Goal: Task Accomplishment & Management: Manage account settings

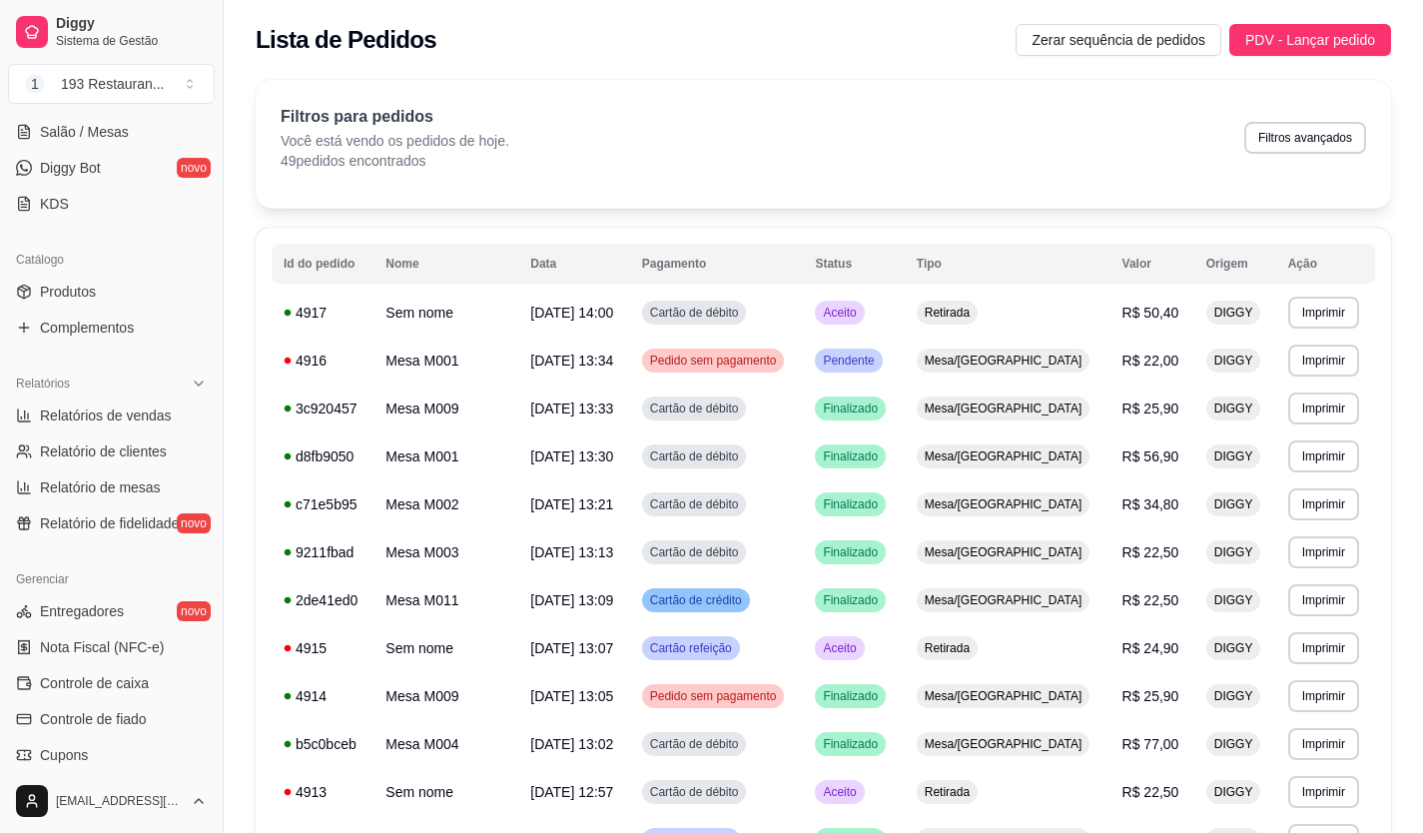
scroll to position [599, 0]
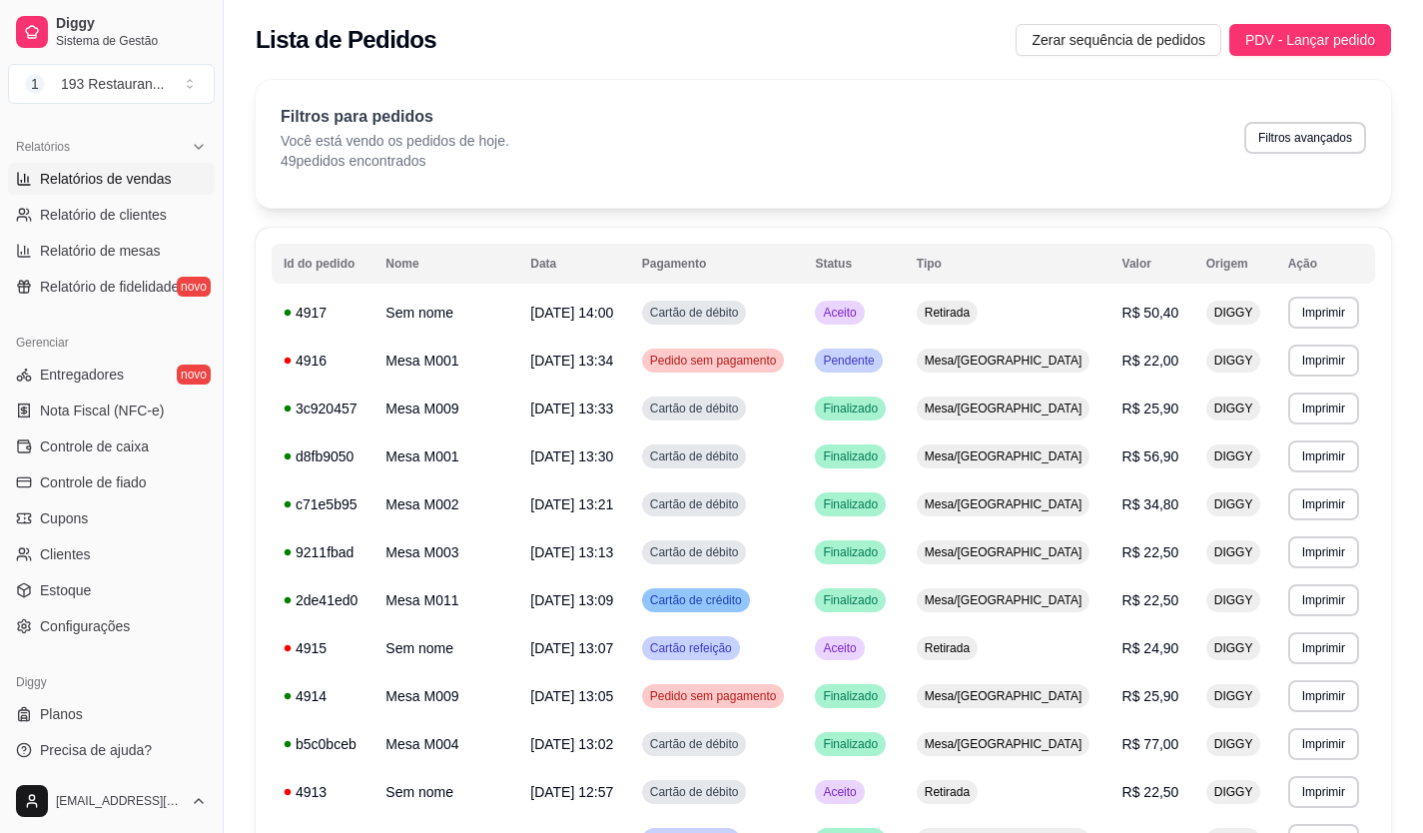
click at [146, 178] on span "Relatórios de vendas" at bounding box center [106, 179] width 132 height 20
select select "ALL"
select select "0"
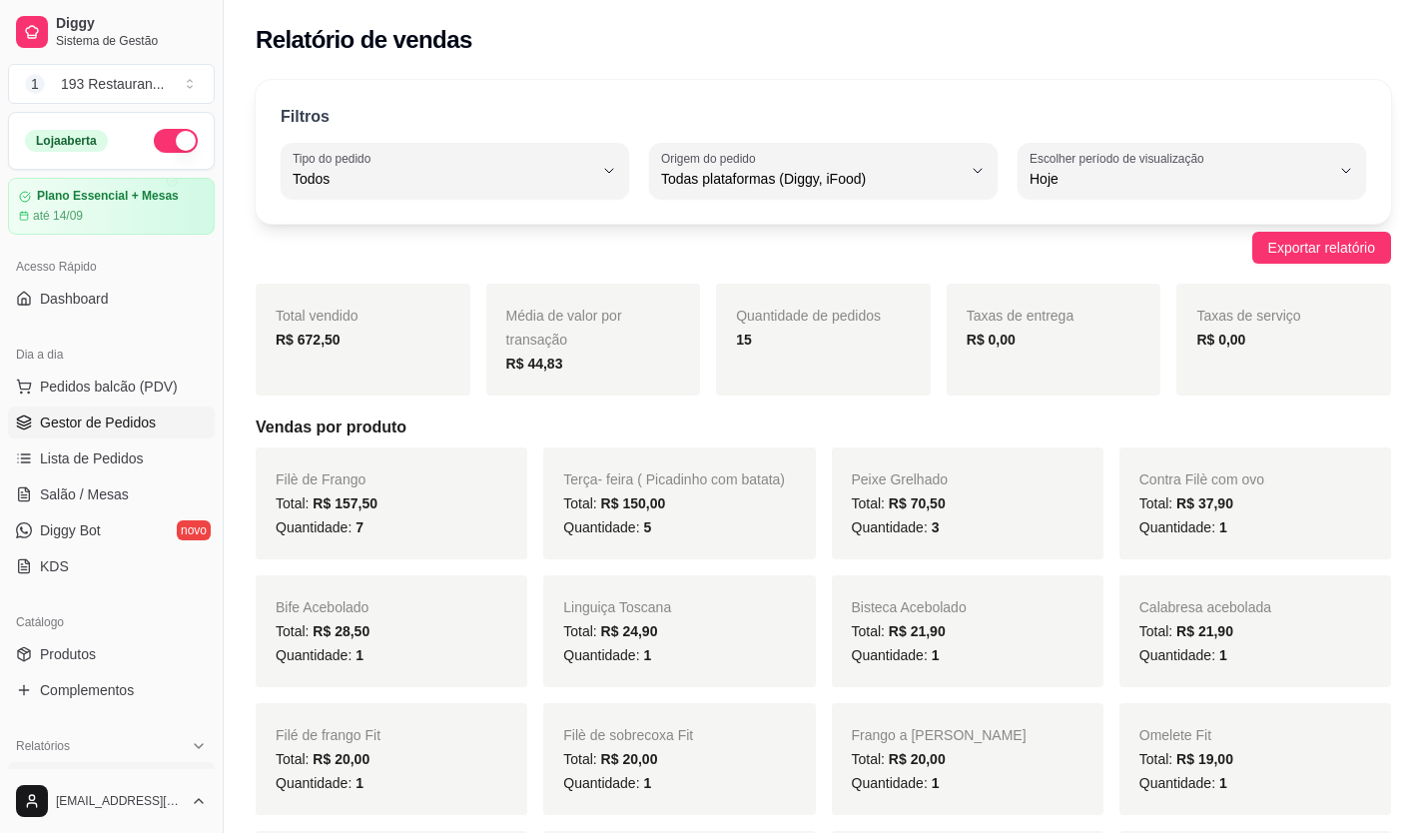
click at [159, 409] on link "Gestor de Pedidos" at bounding box center [111, 422] width 207 height 32
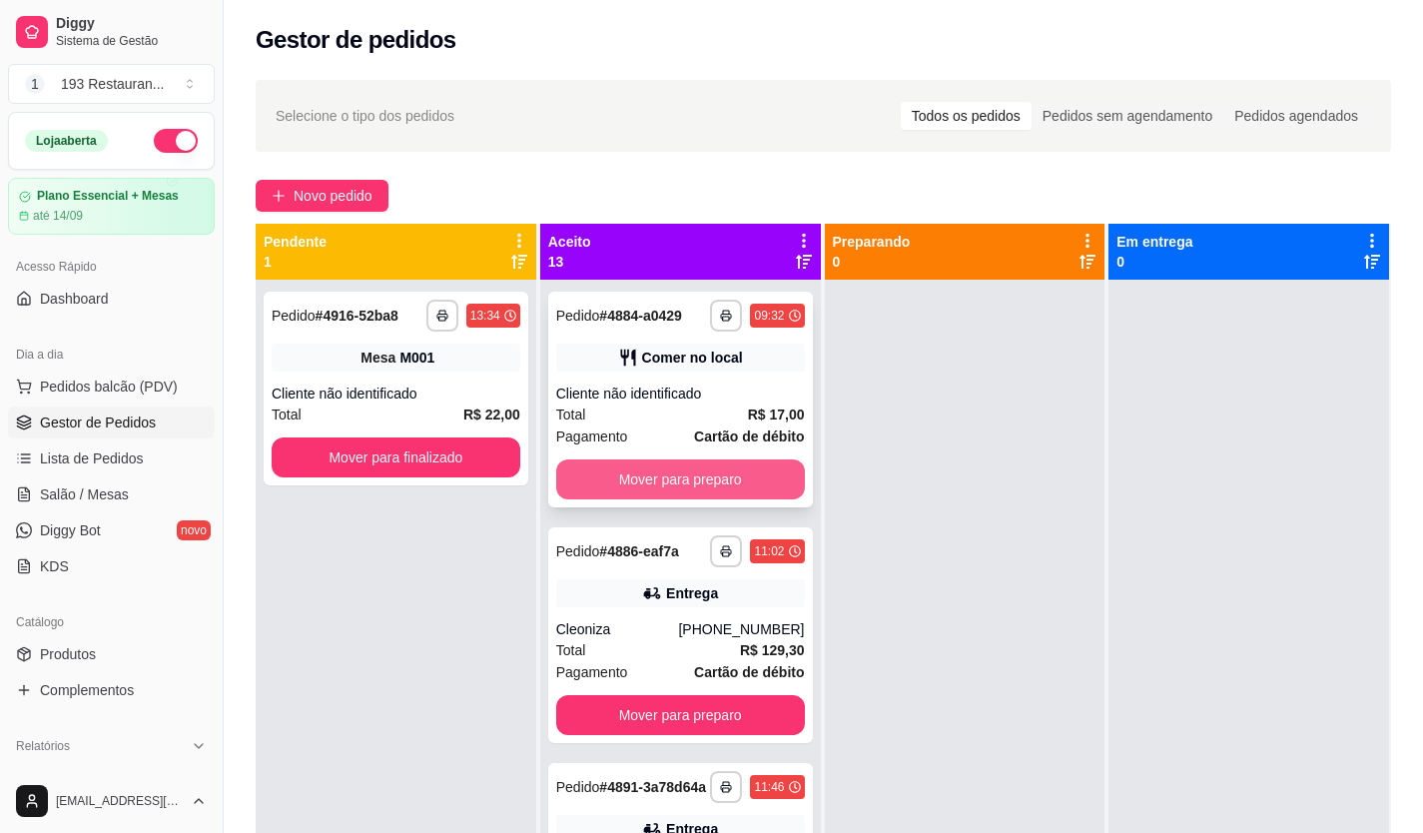
click at [711, 473] on button "Mover para preparo" at bounding box center [680, 479] width 249 height 40
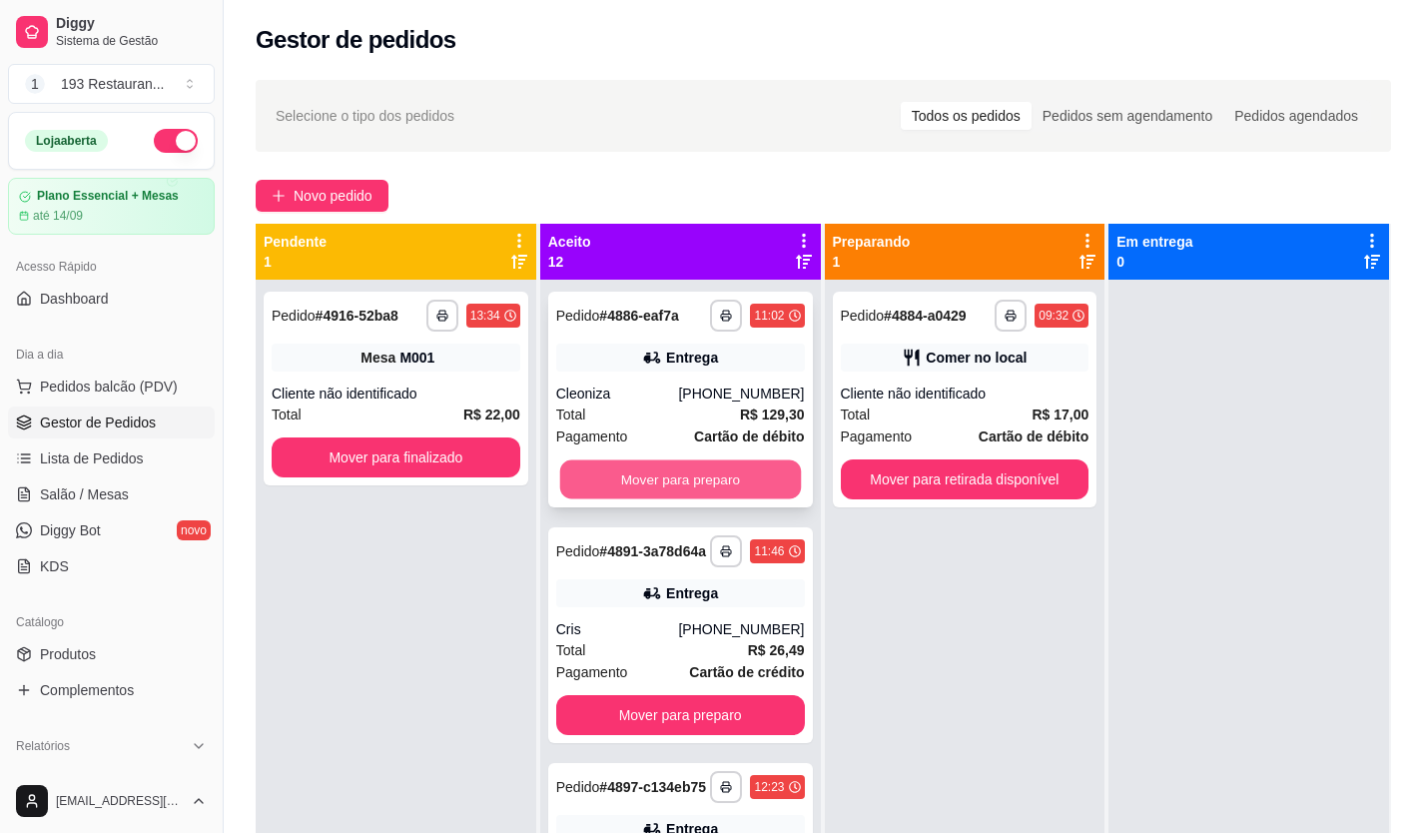
click at [711, 472] on button "Mover para preparo" at bounding box center [679, 479] width 241 height 39
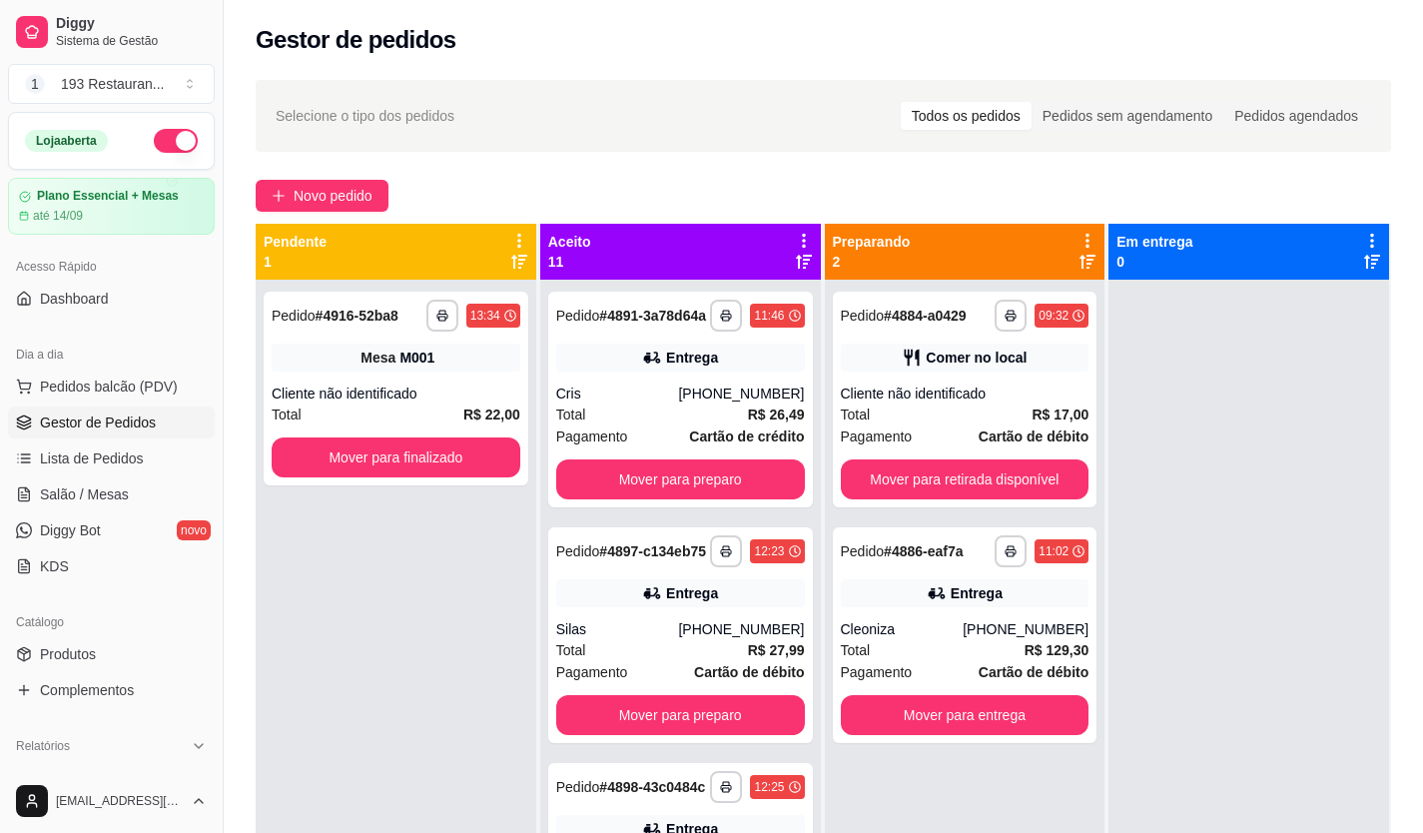
click at [711, 472] on div "**********" at bounding box center [680, 400] width 265 height 216
click at [708, 490] on button "Mover para preparo" at bounding box center [680, 479] width 249 height 40
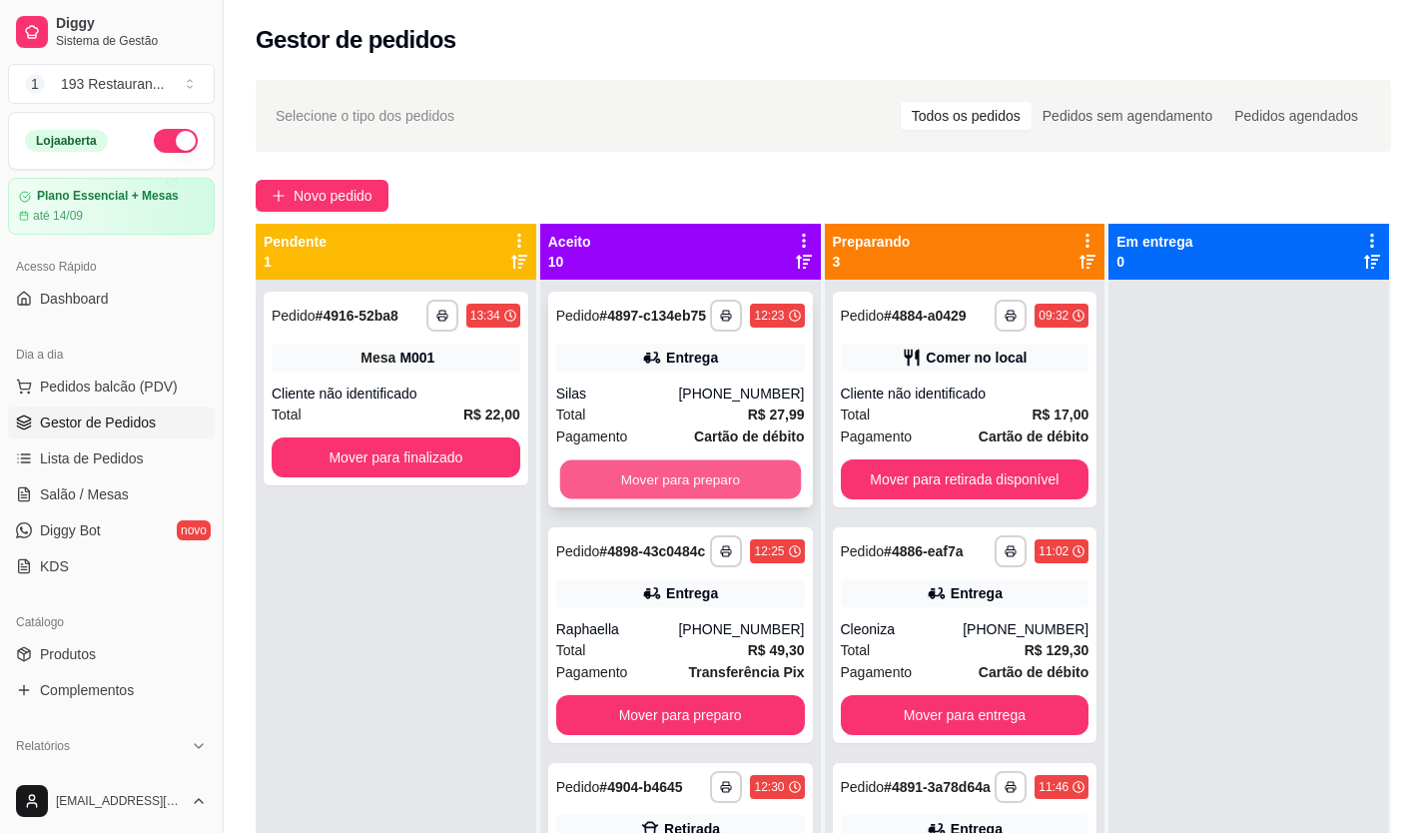
click at [709, 487] on button "Mover para preparo" at bounding box center [679, 479] width 241 height 39
click at [712, 487] on button "Mover para preparo" at bounding box center [680, 479] width 249 height 40
click at [714, 487] on button "Mover para preparo" at bounding box center [680, 479] width 249 height 40
click at [716, 488] on button "Mover para preparo" at bounding box center [679, 479] width 241 height 39
click at [718, 488] on button "Mover para preparo" at bounding box center [680, 479] width 249 height 40
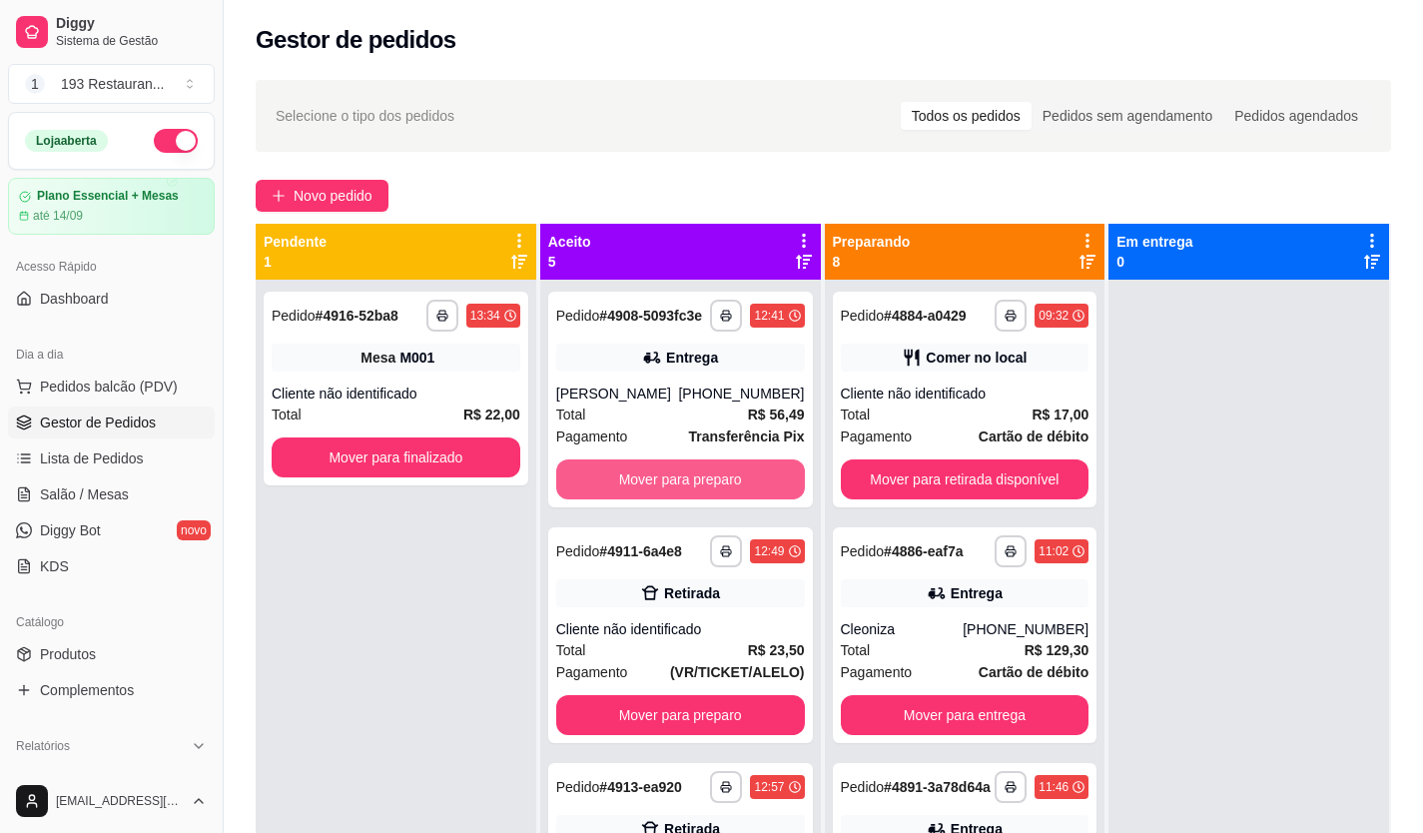
click at [718, 488] on button "Mover para preparo" at bounding box center [680, 479] width 249 height 40
click at [718, 488] on button "Mover para preparo" at bounding box center [679, 479] width 241 height 39
click at [718, 488] on button "Mover para preparo" at bounding box center [680, 479] width 249 height 40
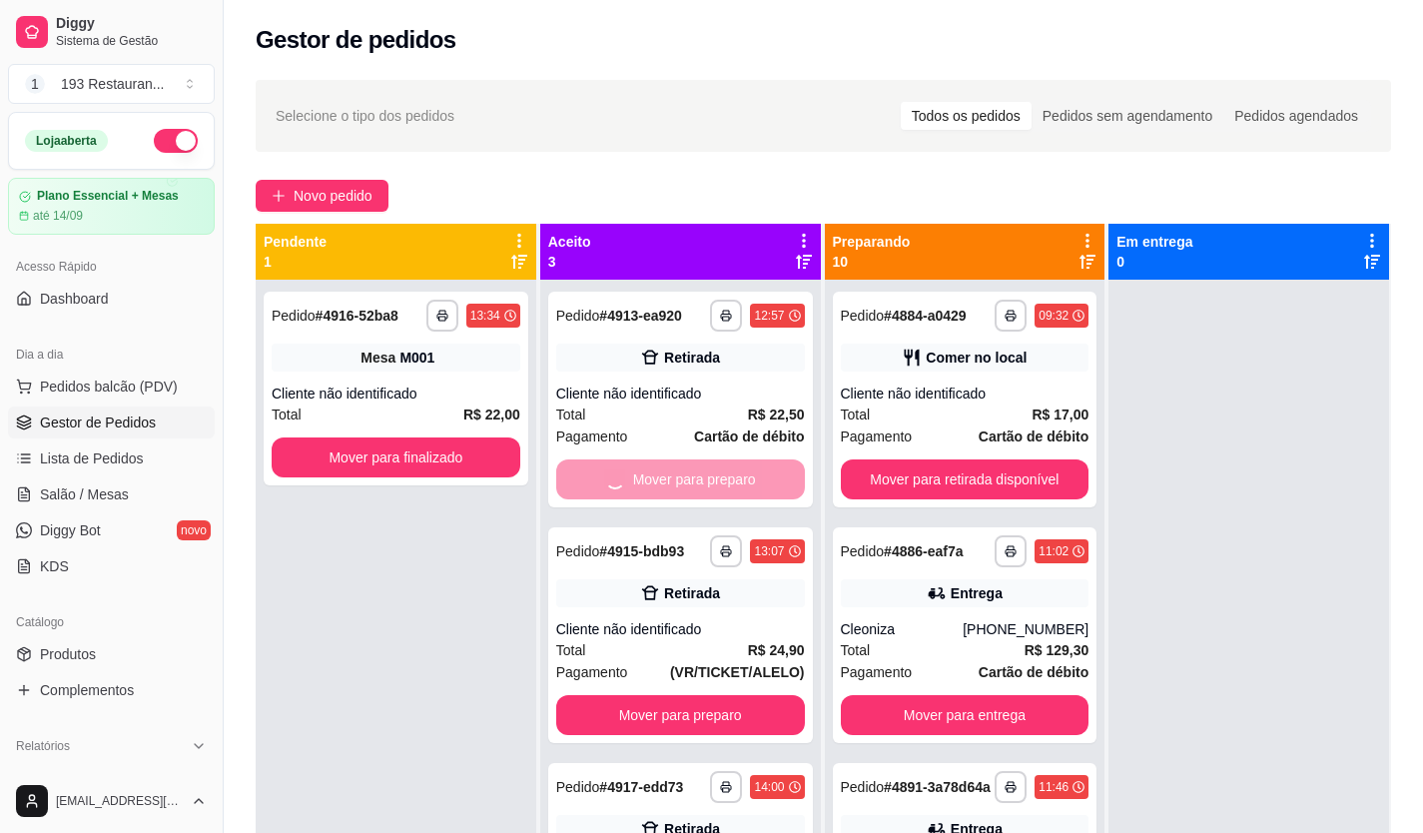
click at [718, 695] on button "Mover para preparo" at bounding box center [680, 715] width 249 height 40
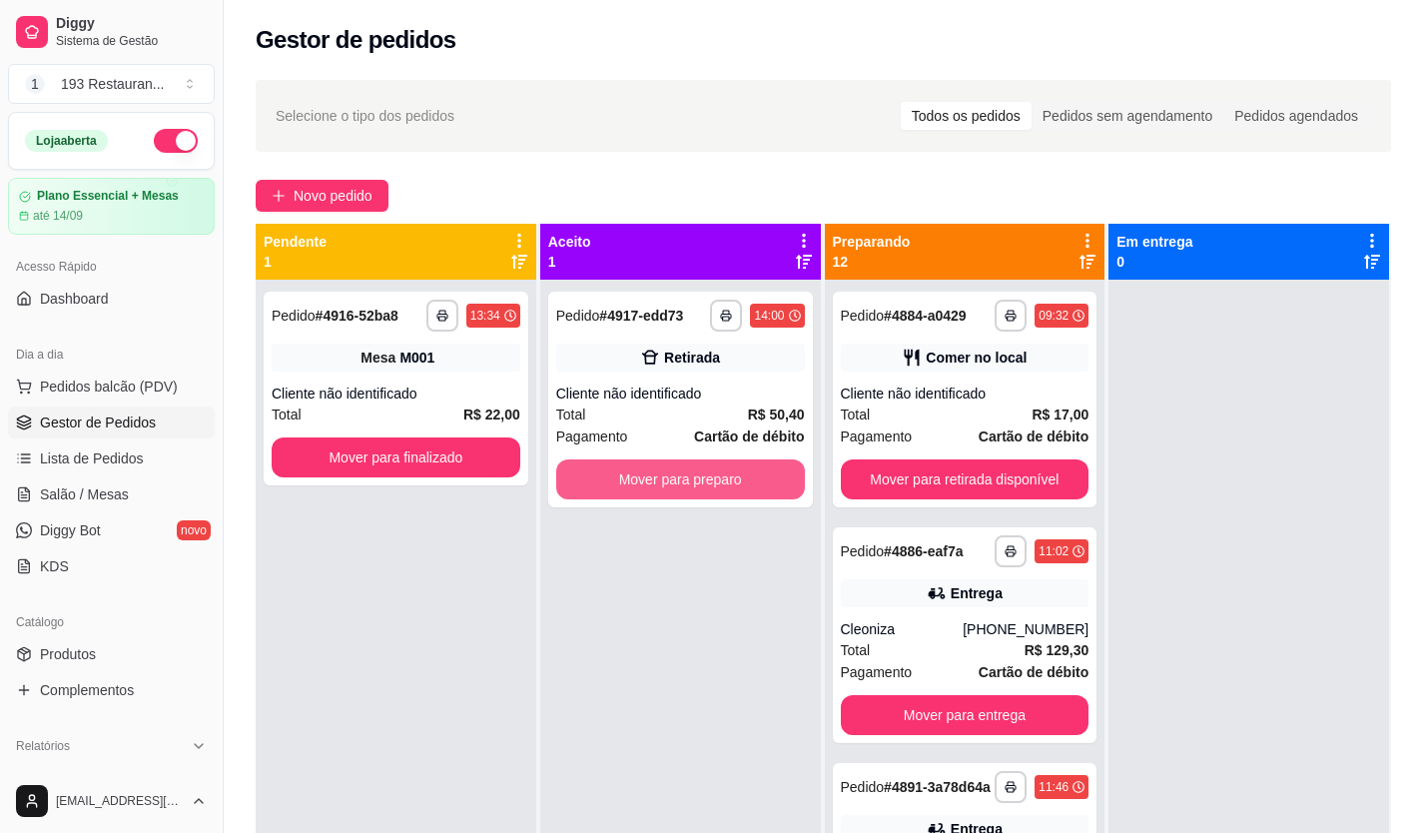
click at [718, 488] on button "Mover para preparo" at bounding box center [680, 479] width 249 height 40
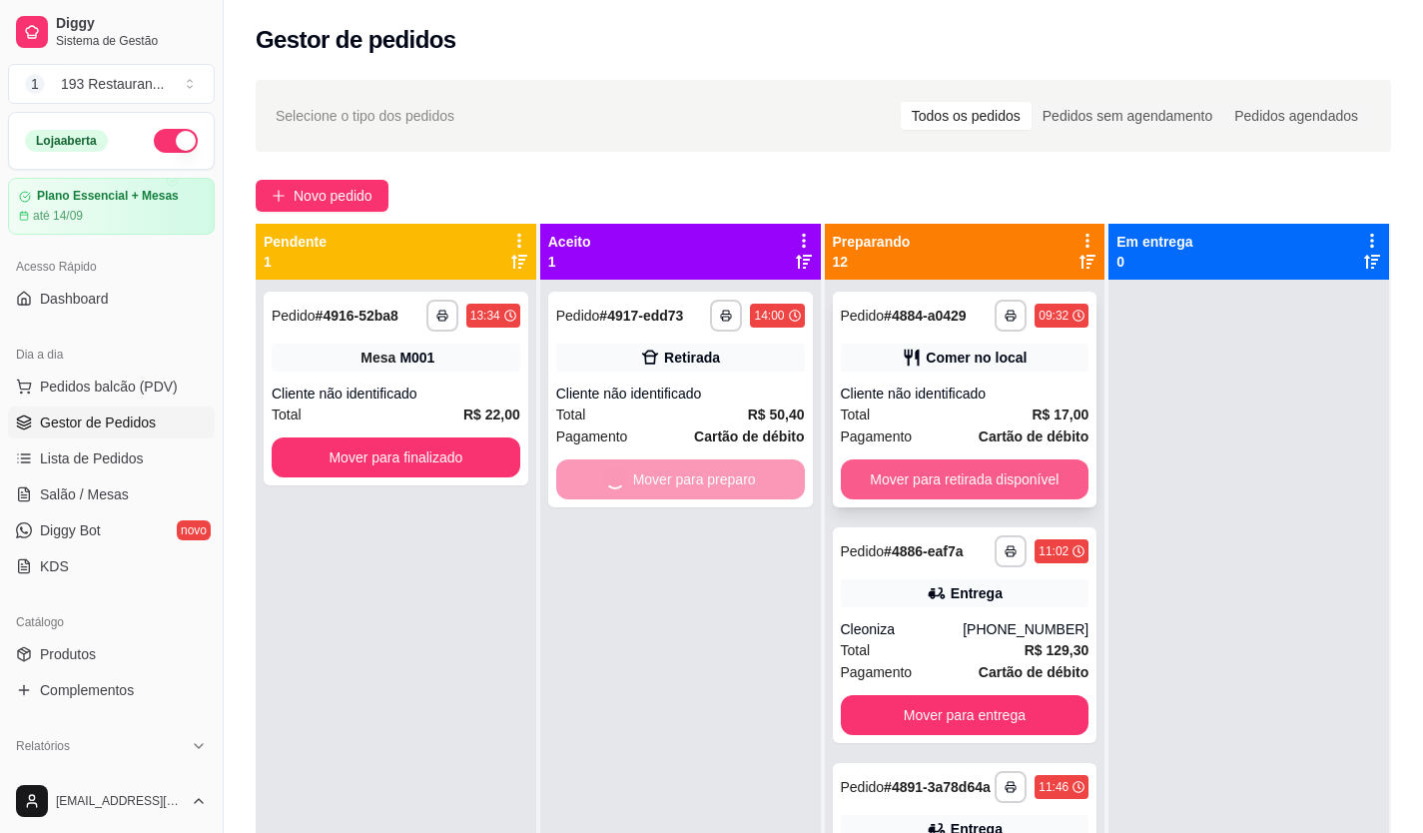
click at [927, 481] on button "Mover para retirada disponível" at bounding box center [965, 479] width 249 height 40
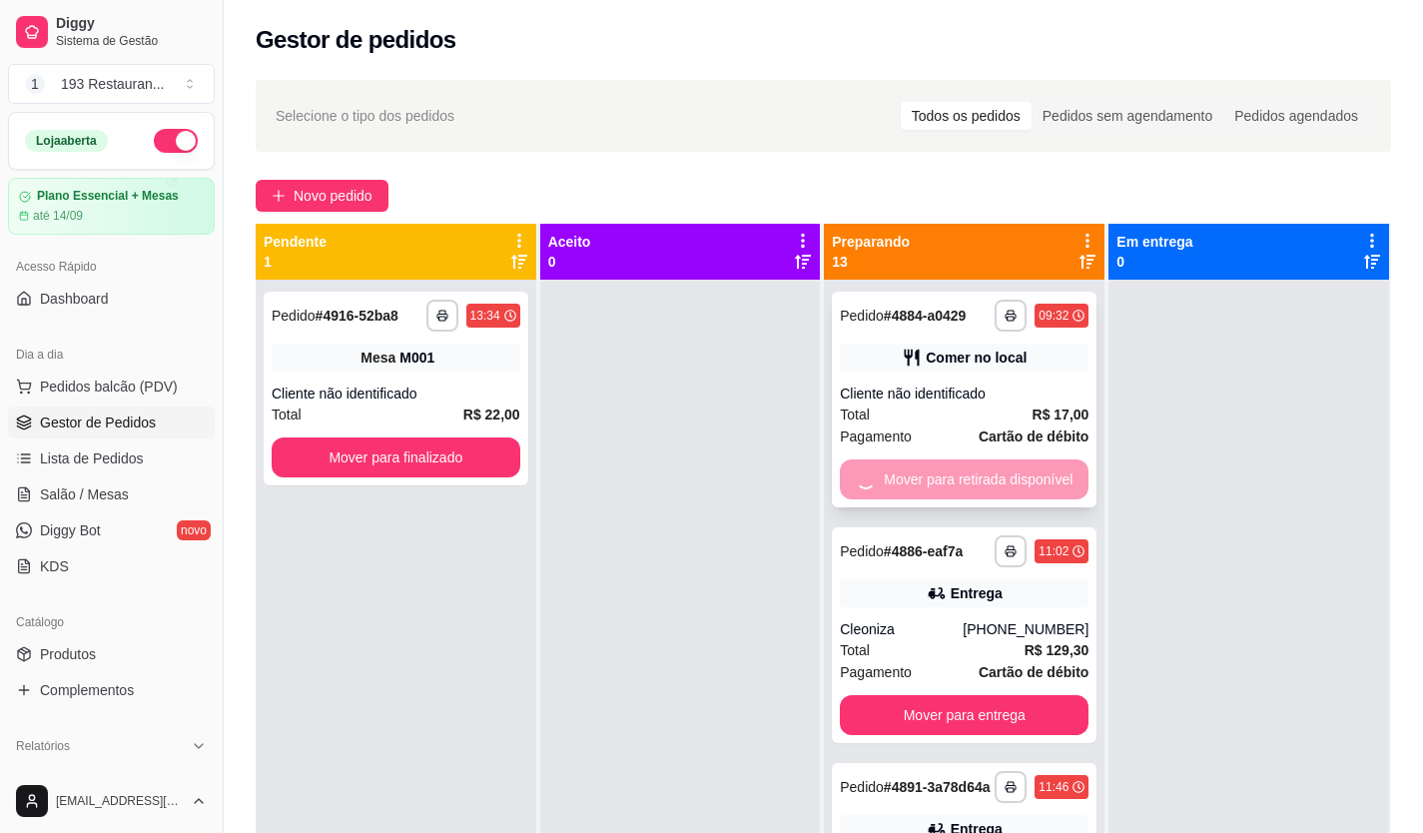
click at [924, 475] on div "Mover para retirada disponível" at bounding box center [964, 479] width 249 height 40
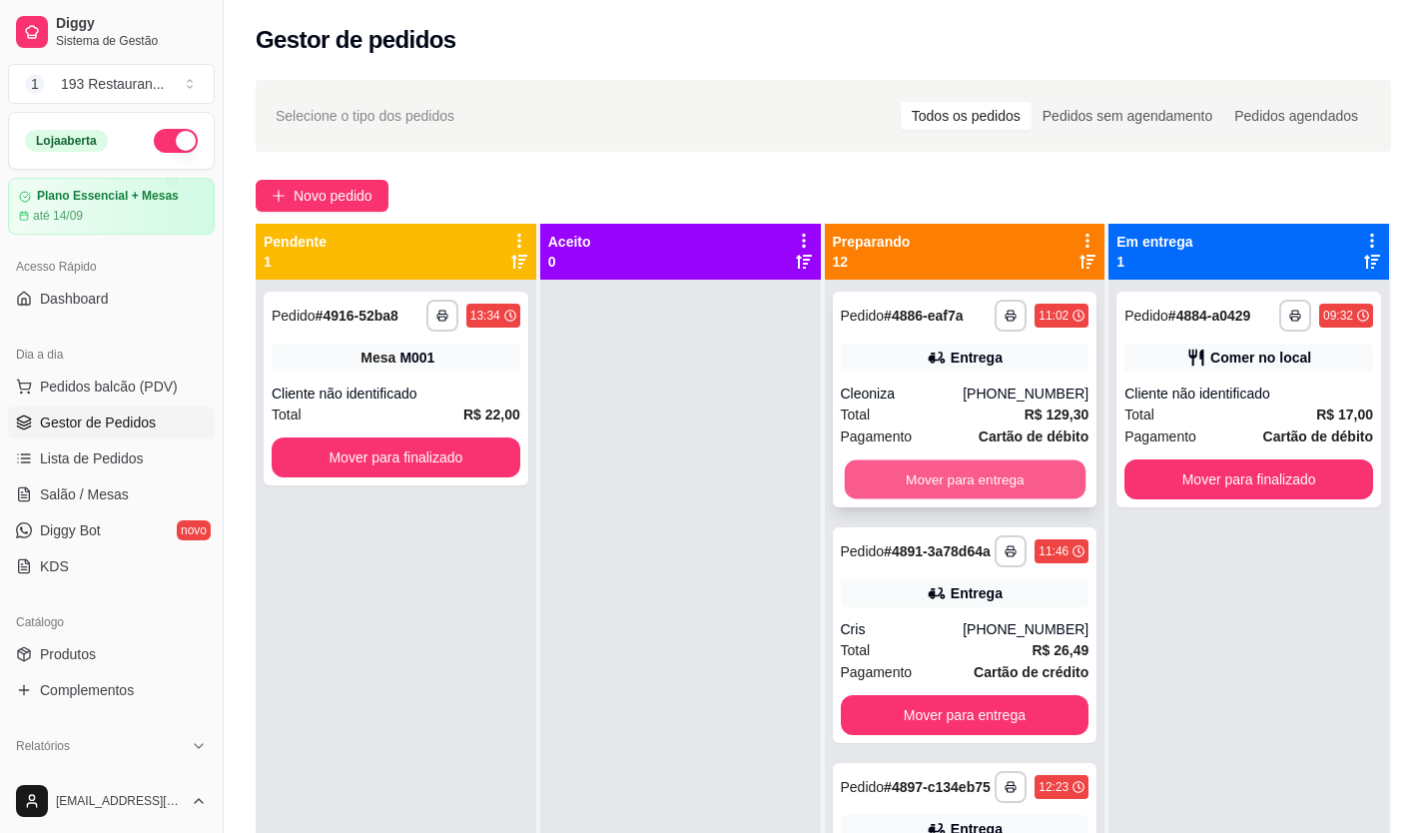
click at [958, 494] on button "Mover para entrega" at bounding box center [964, 479] width 241 height 39
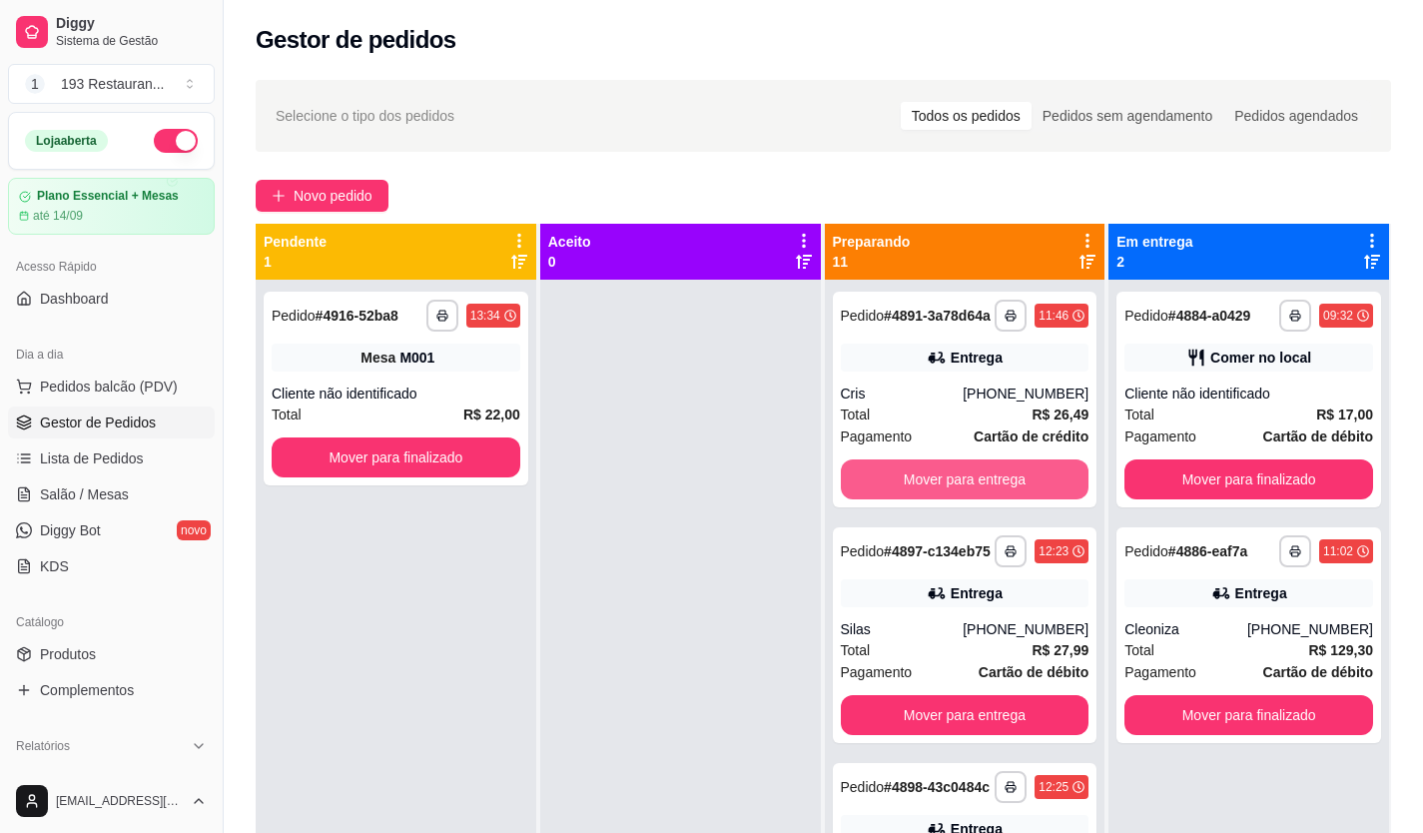
click at [958, 494] on button "Mover para entrega" at bounding box center [965, 479] width 249 height 40
click at [958, 695] on button "Mover para entrega" at bounding box center [965, 715] width 249 height 40
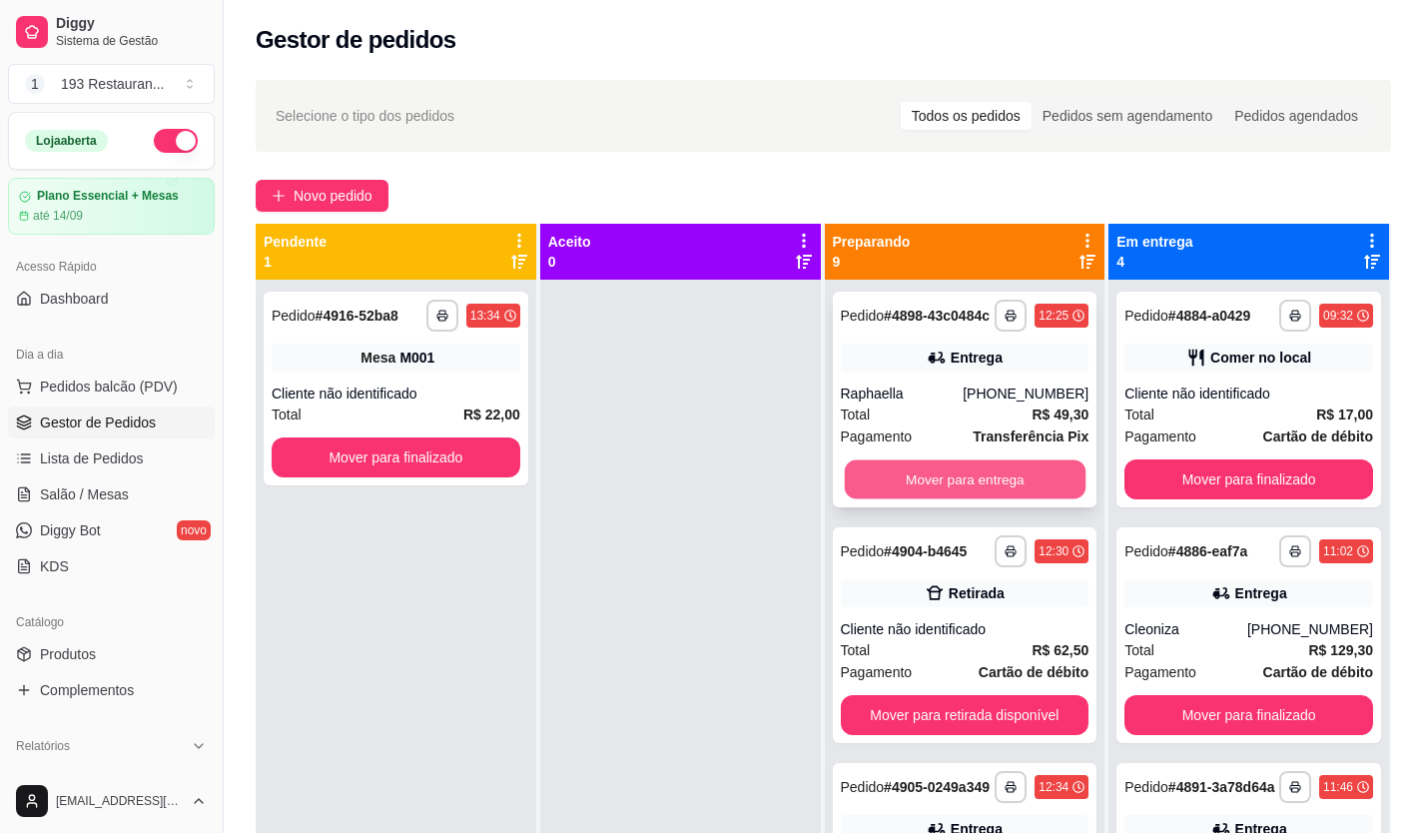
click at [960, 496] on button "Mover para entrega" at bounding box center [964, 479] width 241 height 39
click at [963, 497] on button "Mover para retirada disponível" at bounding box center [965, 479] width 249 height 40
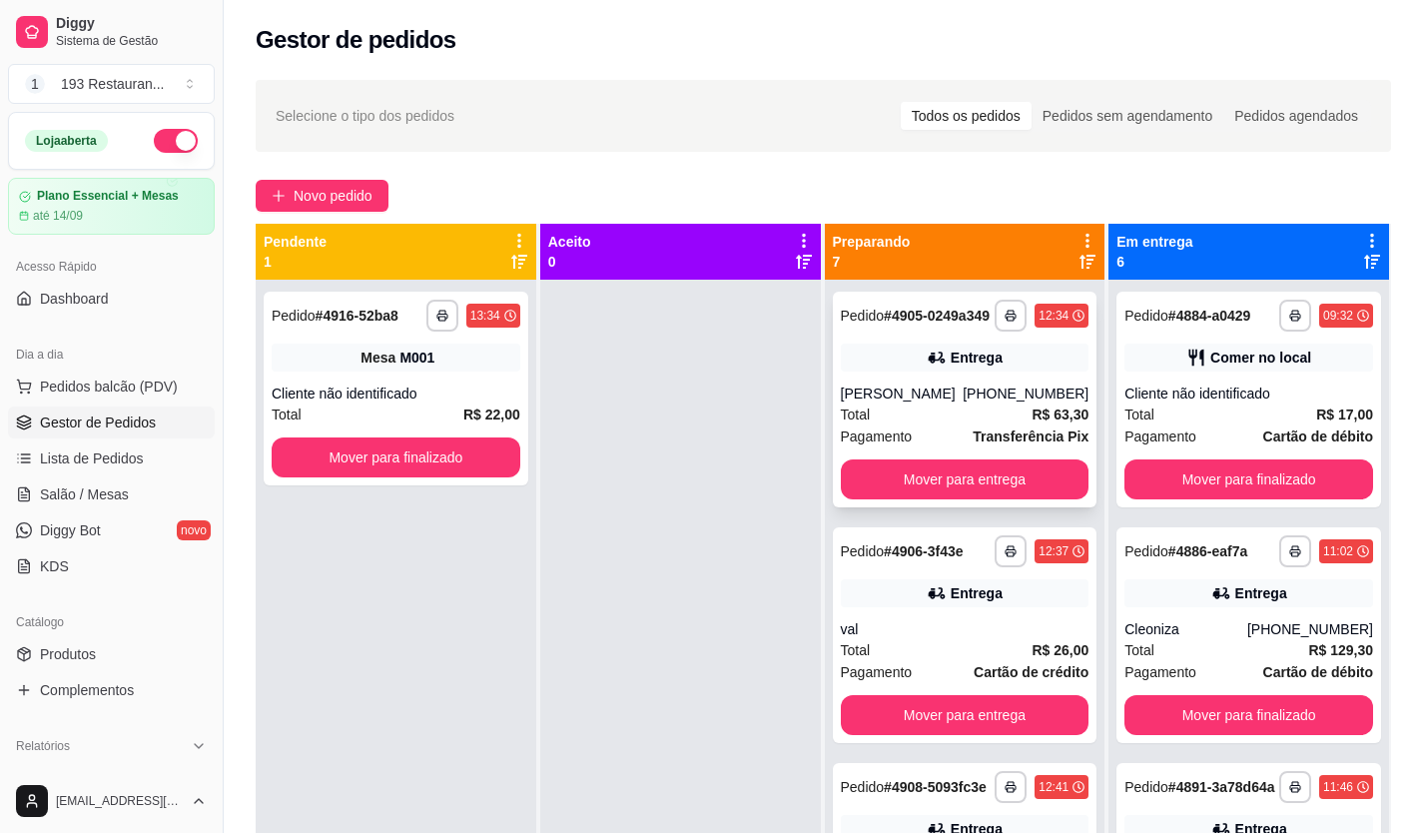
click at [963, 474] on div "**********" at bounding box center [965, 400] width 265 height 216
click at [1018, 479] on button "Mover para entrega" at bounding box center [965, 479] width 249 height 40
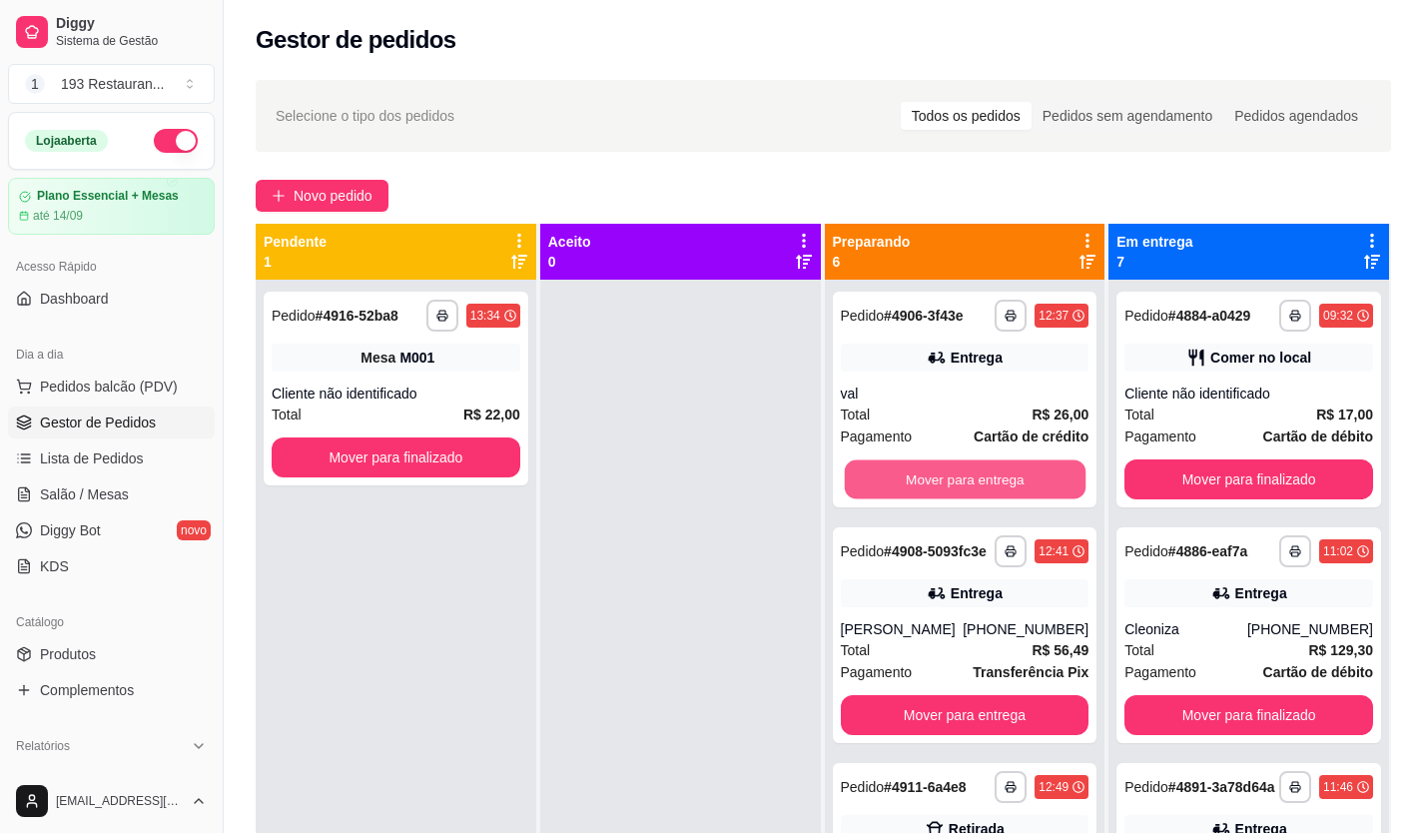
click at [1018, 479] on button "Mover para entrega" at bounding box center [964, 479] width 241 height 39
click at [1018, 479] on button "Mover para entrega" at bounding box center [965, 479] width 249 height 40
click at [1018, 479] on button "Mover para retirada disponível" at bounding box center [965, 479] width 249 height 40
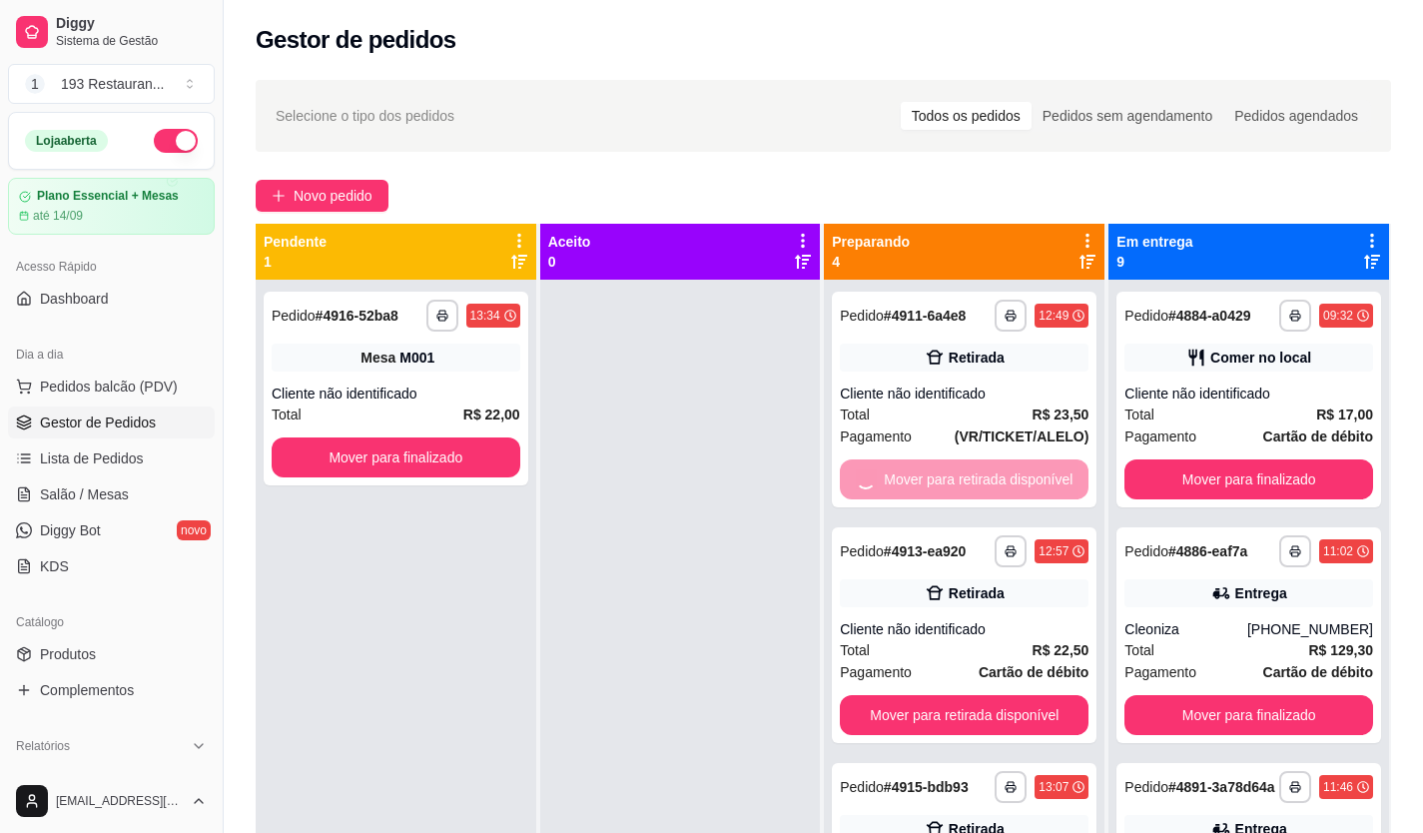
click at [1018, 695] on button "Mover para retirada disponível" at bounding box center [964, 715] width 249 height 40
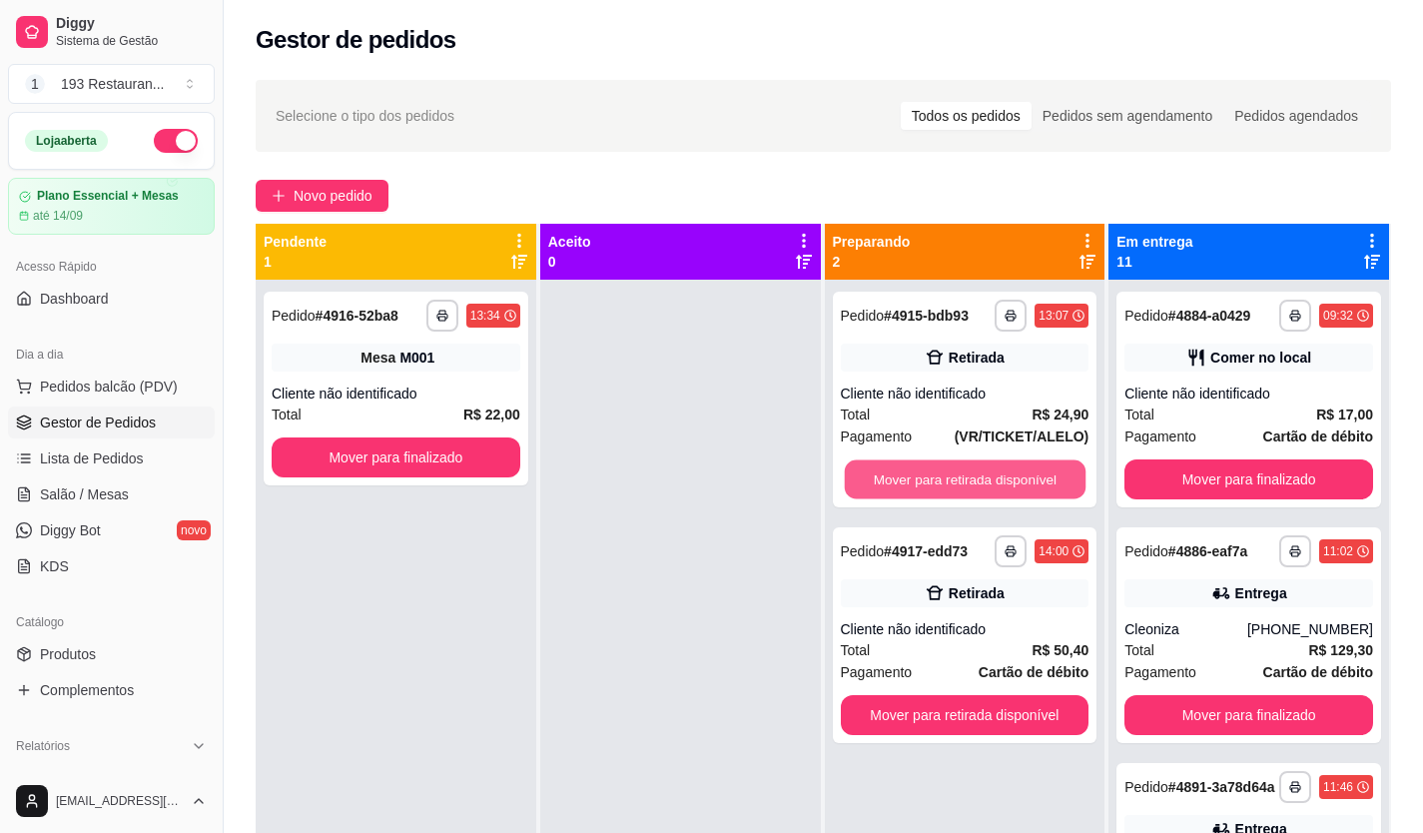
click at [1018, 479] on button "Mover para retirada disponível" at bounding box center [964, 479] width 241 height 39
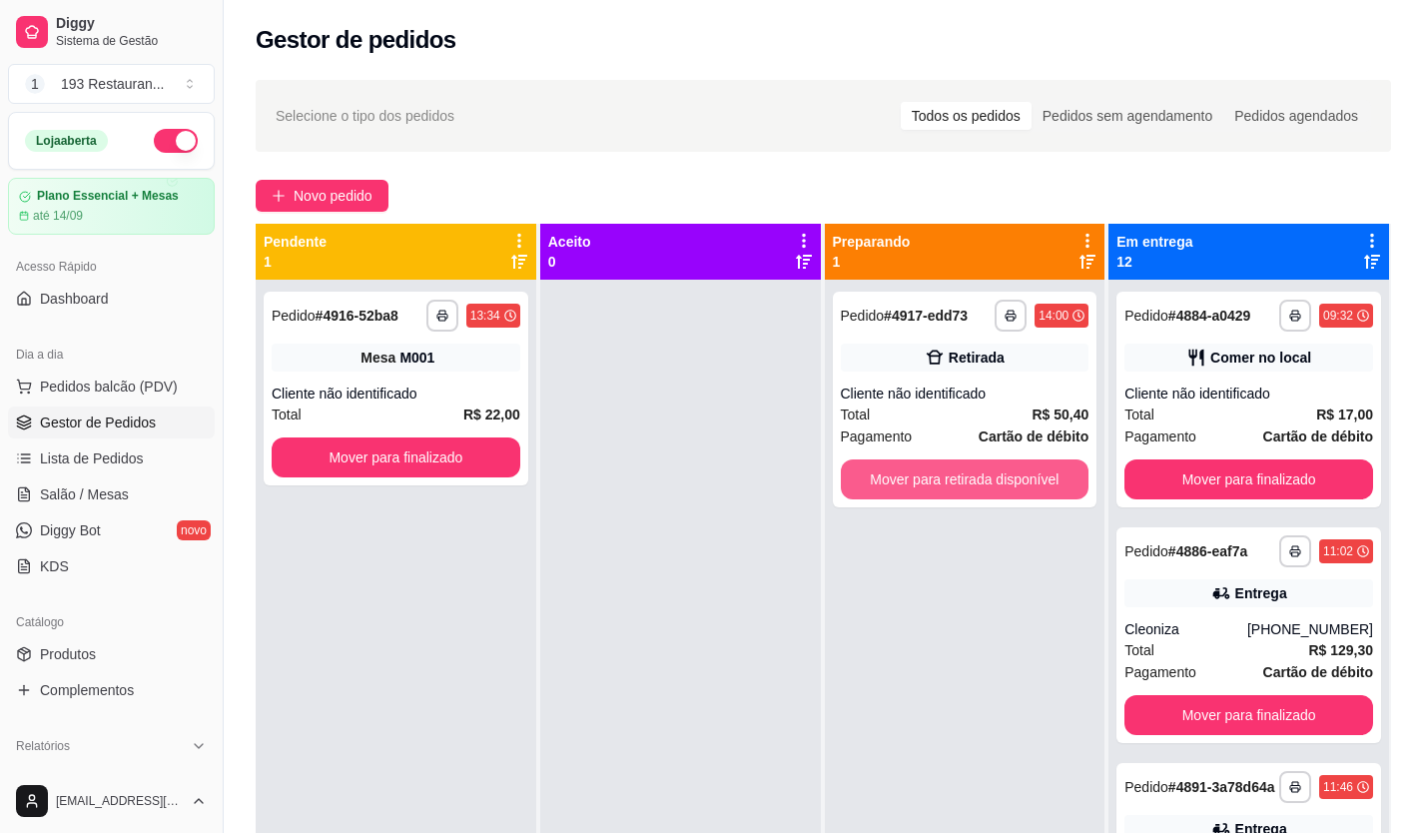
click at [1018, 479] on button "Mover para retirada disponível" at bounding box center [965, 479] width 249 height 40
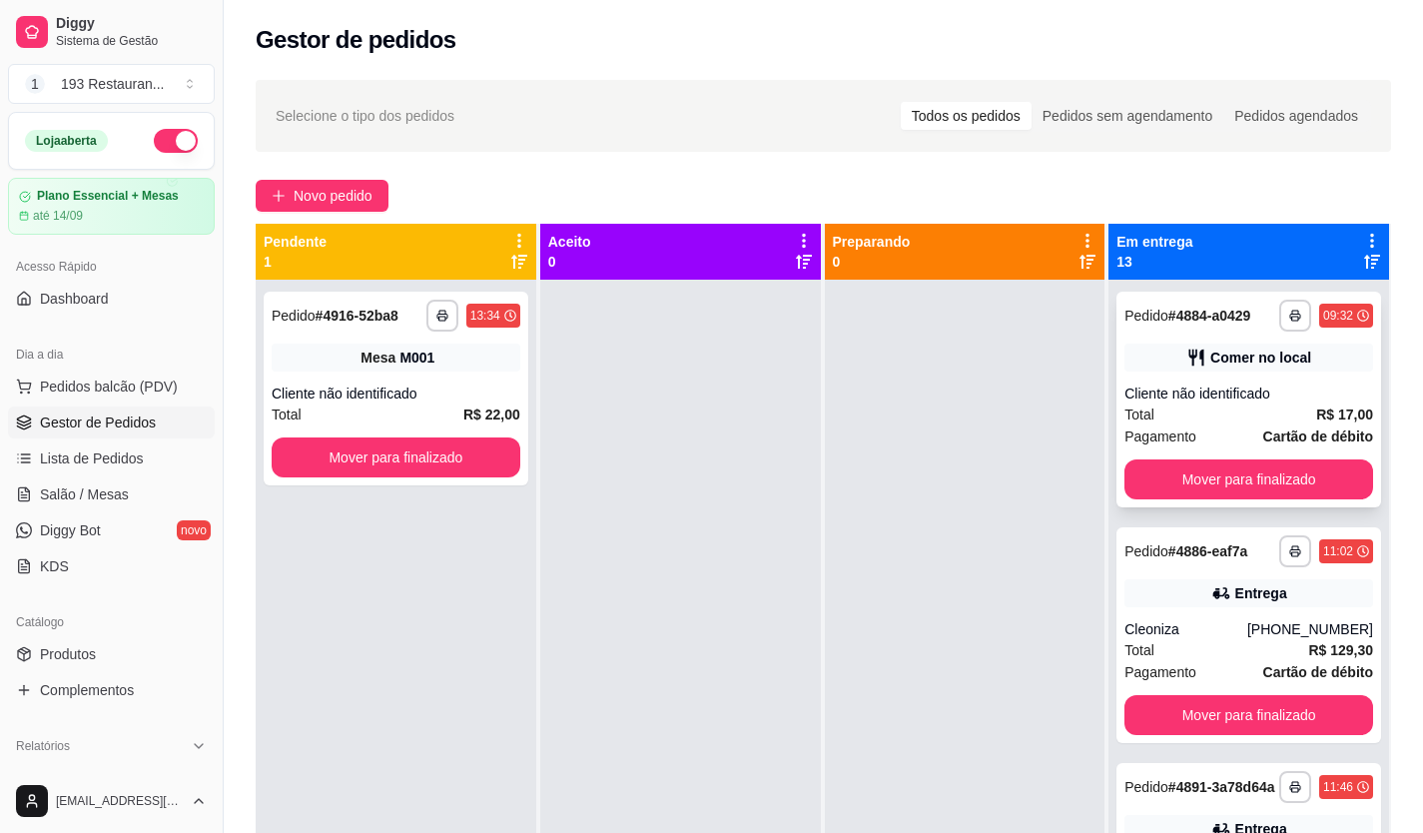
click at [1116, 484] on div "**********" at bounding box center [1248, 400] width 265 height 216
click at [1182, 478] on button "Mover para finalizado" at bounding box center [1248, 479] width 241 height 39
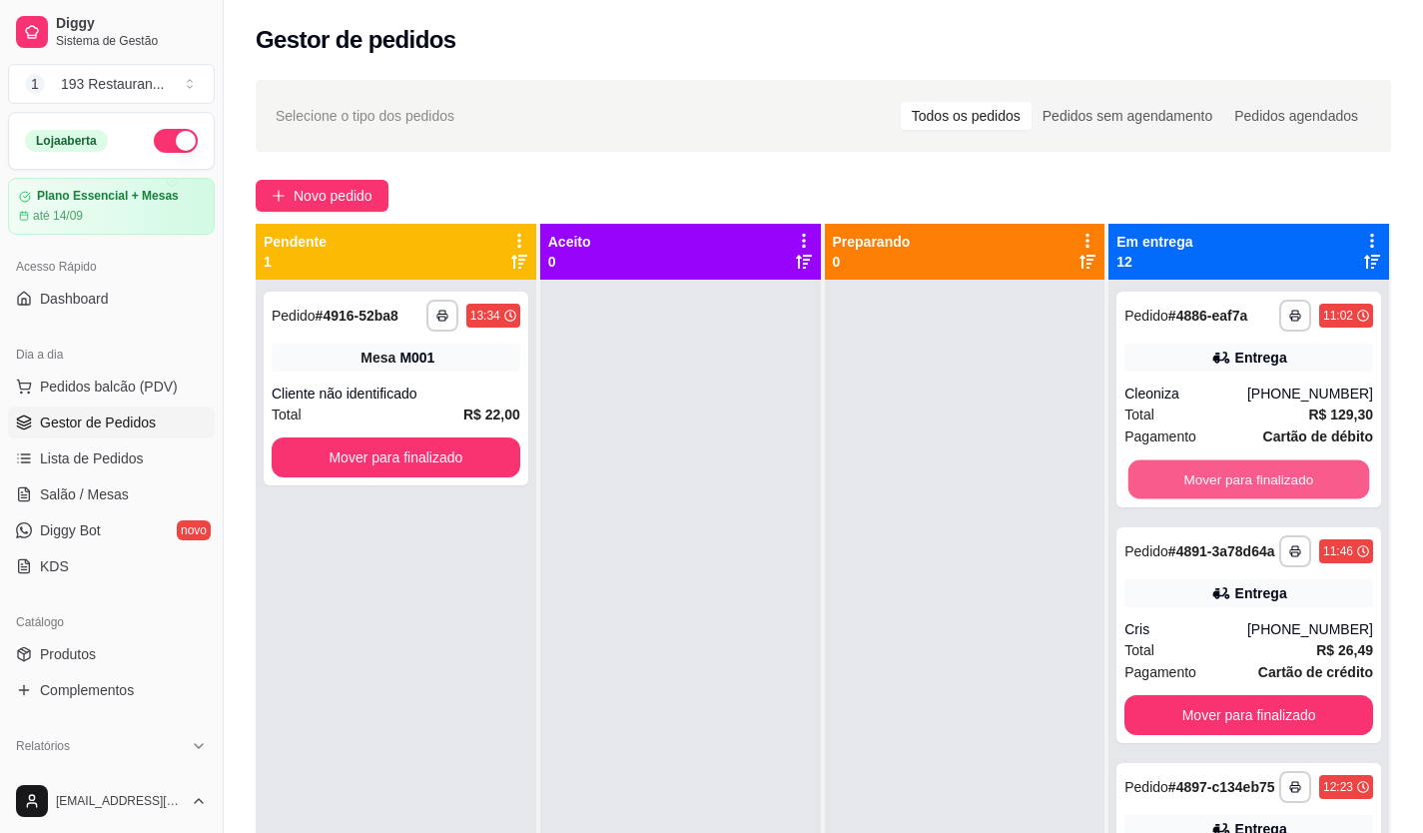
click at [1182, 478] on button "Mover para finalizado" at bounding box center [1248, 479] width 241 height 39
click at [1182, 695] on button "Mover para finalizado" at bounding box center [1248, 715] width 249 height 40
click at [1182, 477] on button "Mover para finalizado" at bounding box center [1248, 479] width 241 height 39
click at [1185, 482] on button "Mover para finalizado" at bounding box center [1248, 479] width 249 height 40
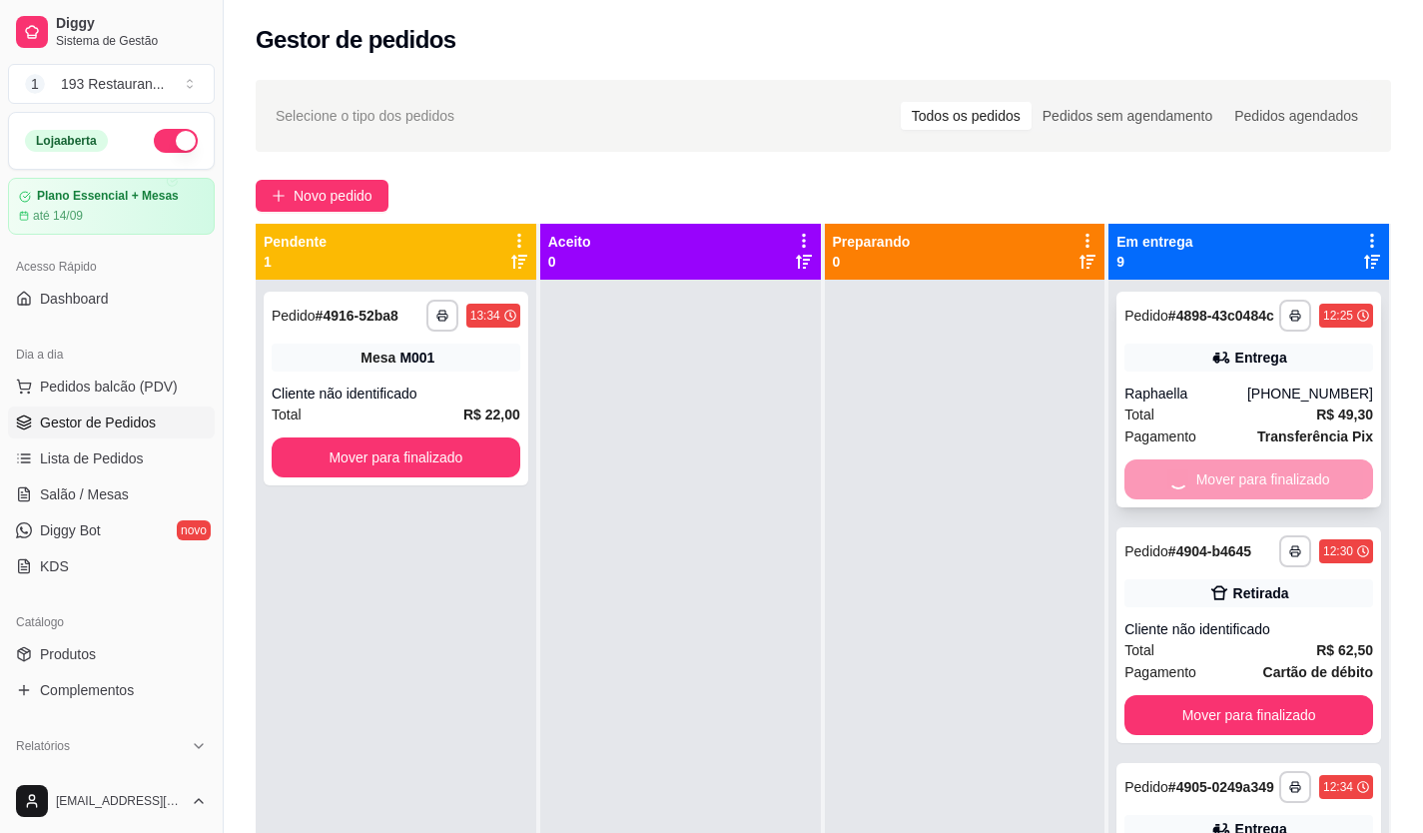
click at [1185, 695] on button "Mover para finalizado" at bounding box center [1248, 715] width 249 height 40
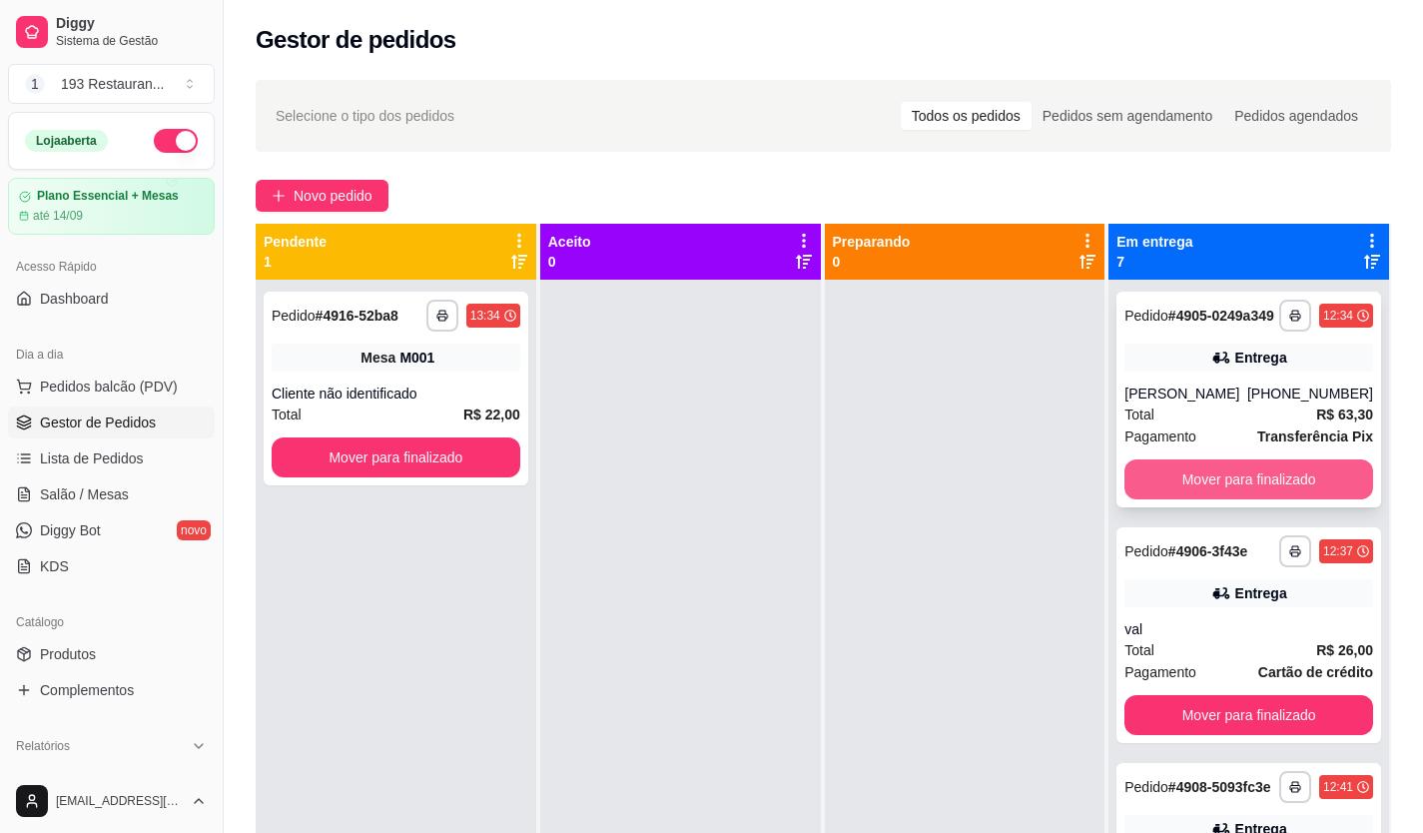
click at [1185, 481] on button "Mover para finalizado" at bounding box center [1248, 479] width 249 height 40
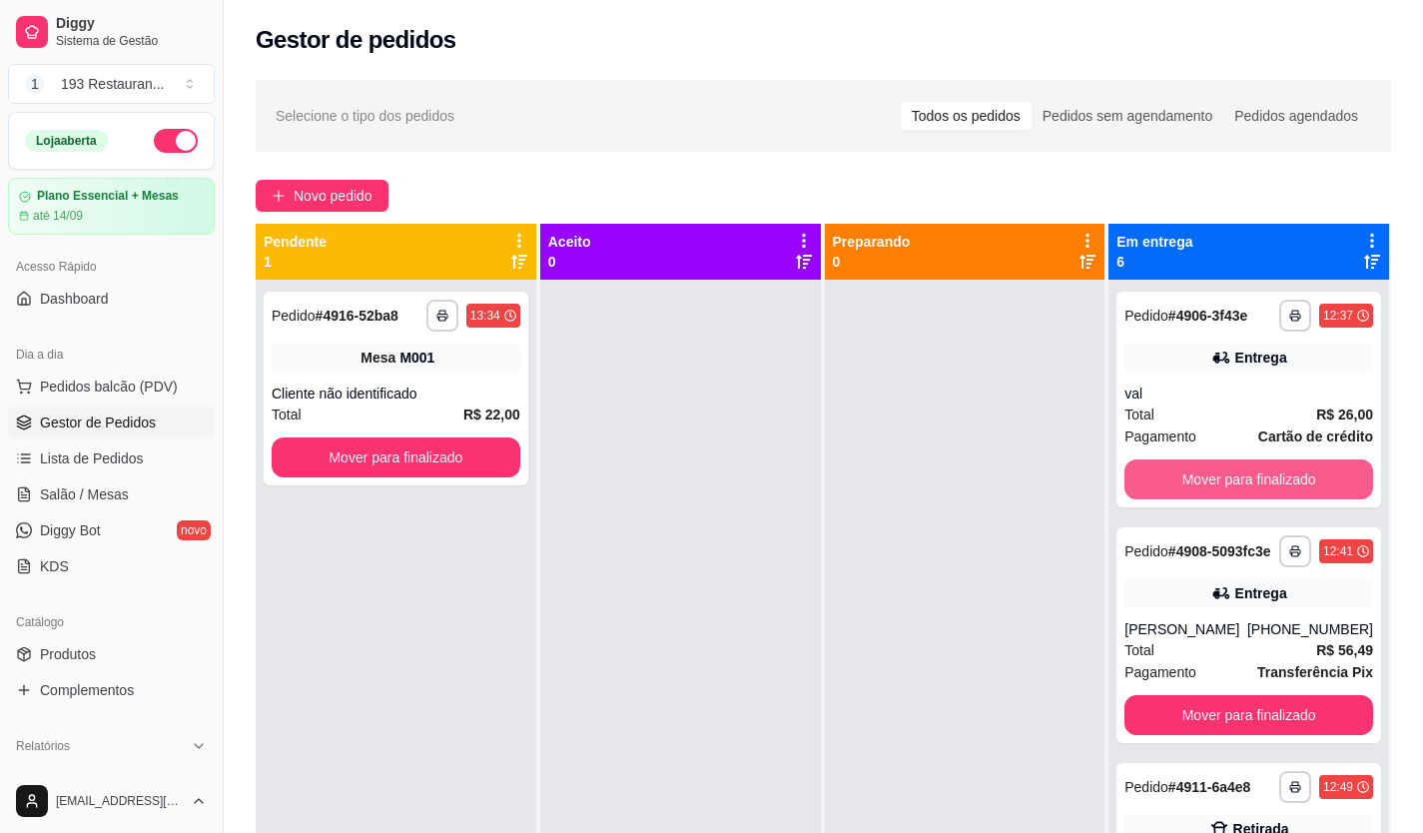
click at [1185, 481] on button "Mover para finalizado" at bounding box center [1248, 479] width 249 height 40
click at [1184, 480] on button "Mover para finalizado" at bounding box center [1248, 479] width 249 height 40
click at [1184, 480] on button "Mover para finalizado" at bounding box center [1248, 479] width 241 height 39
click at [1178, 475] on button "Mover para finalizado" at bounding box center [1248, 479] width 249 height 40
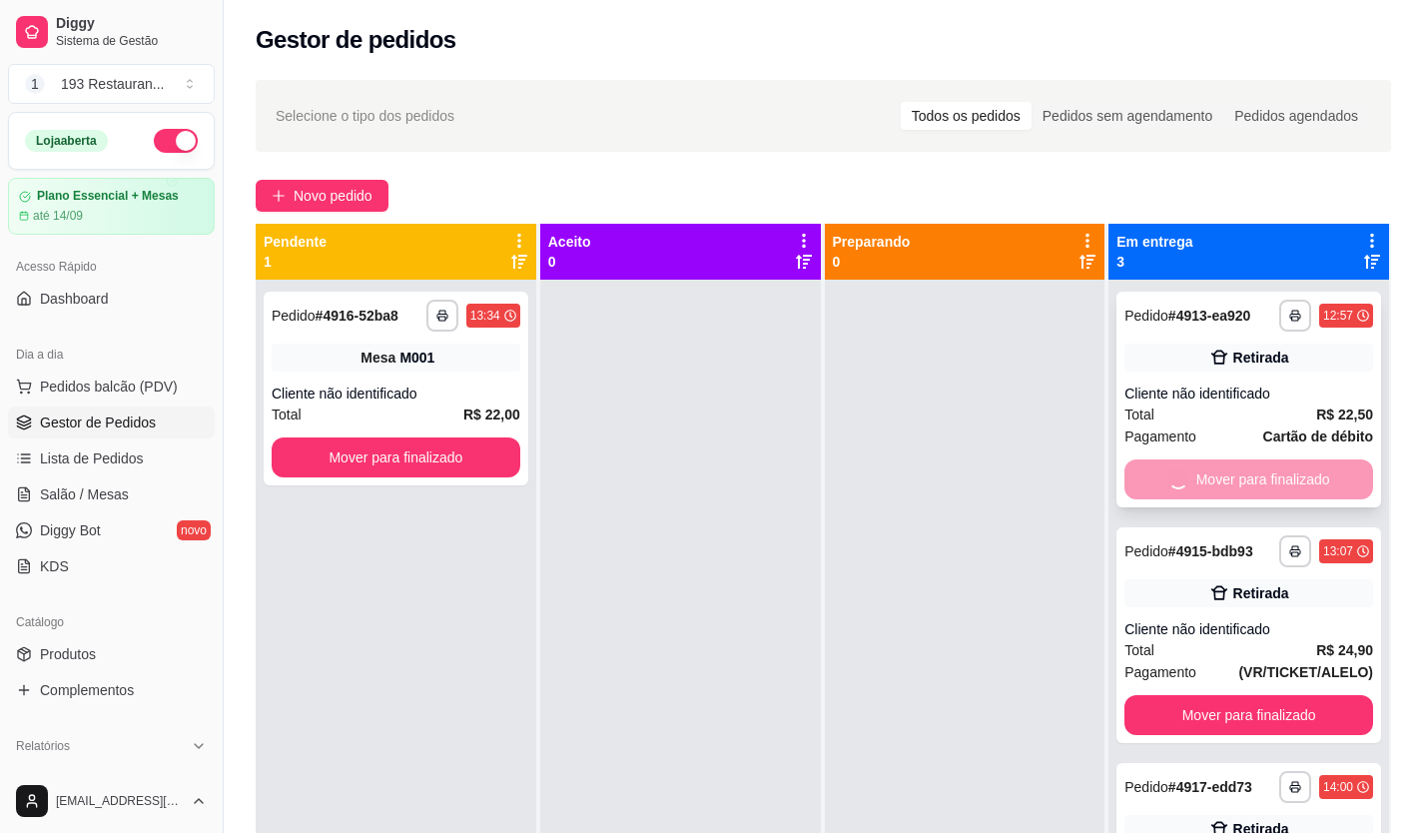
click at [1178, 695] on button "Mover para finalizado" at bounding box center [1248, 715] width 249 height 40
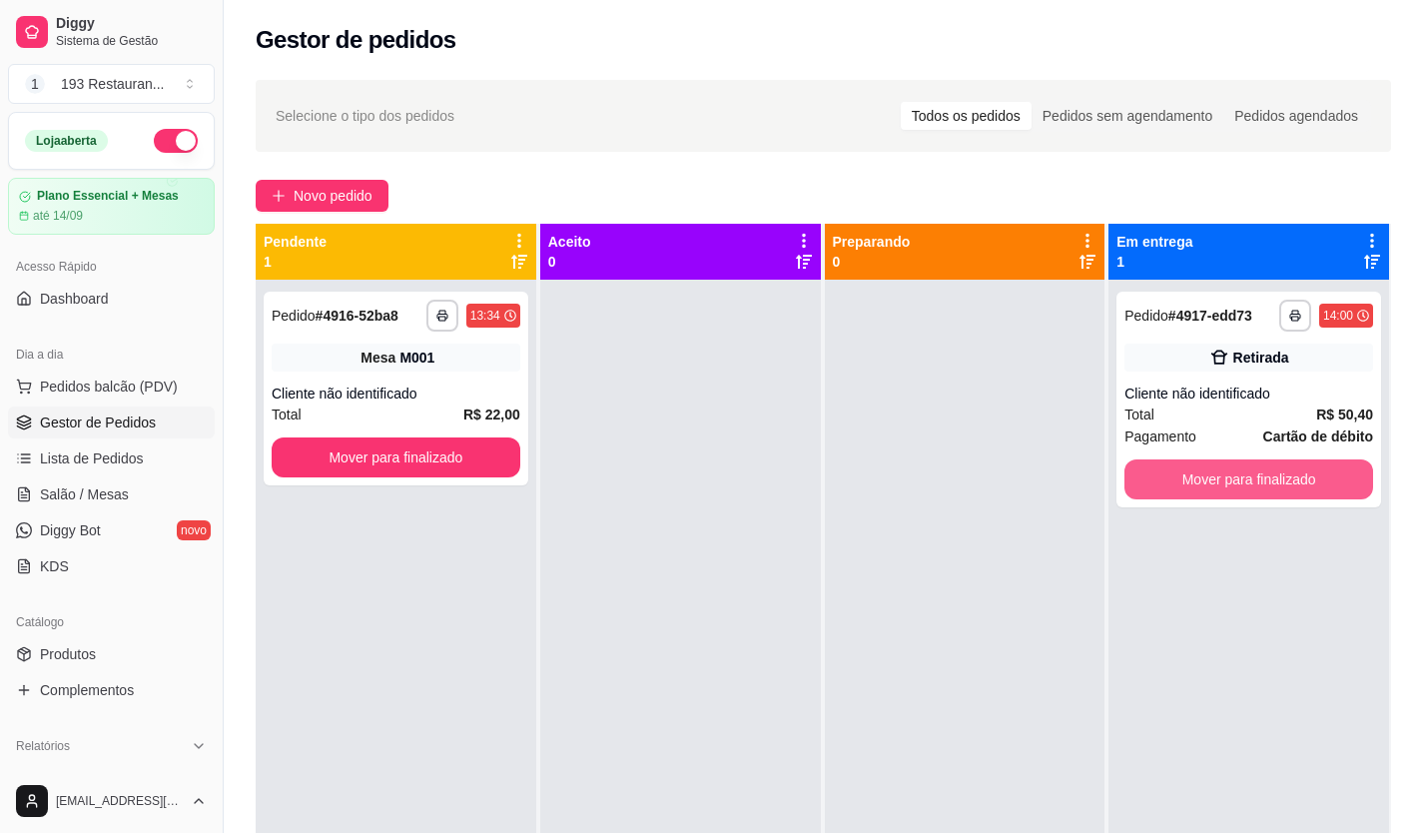
click at [1178, 475] on button "Mover para finalizado" at bounding box center [1248, 479] width 249 height 40
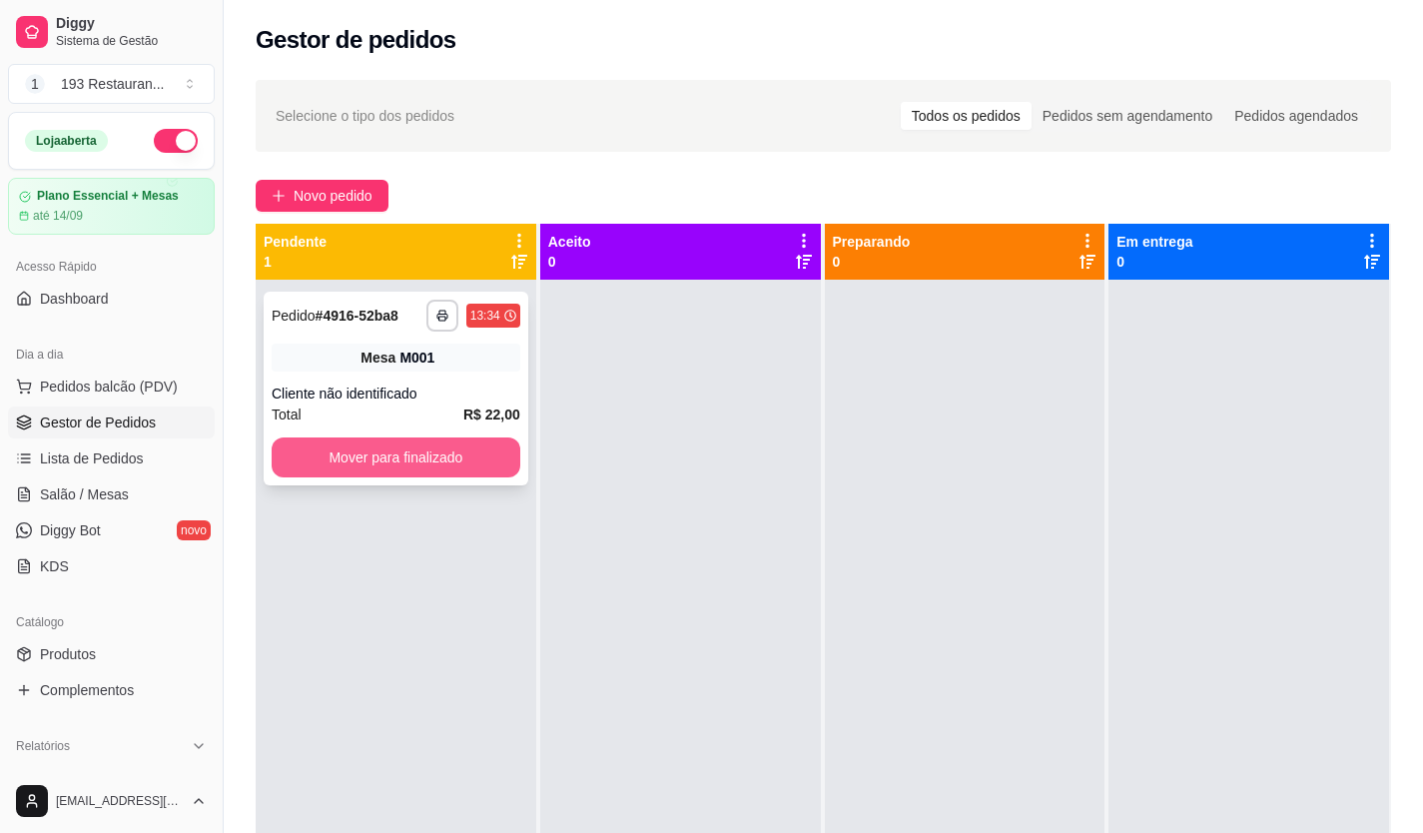
click at [401, 467] on button "Mover para finalizado" at bounding box center [396, 457] width 249 height 40
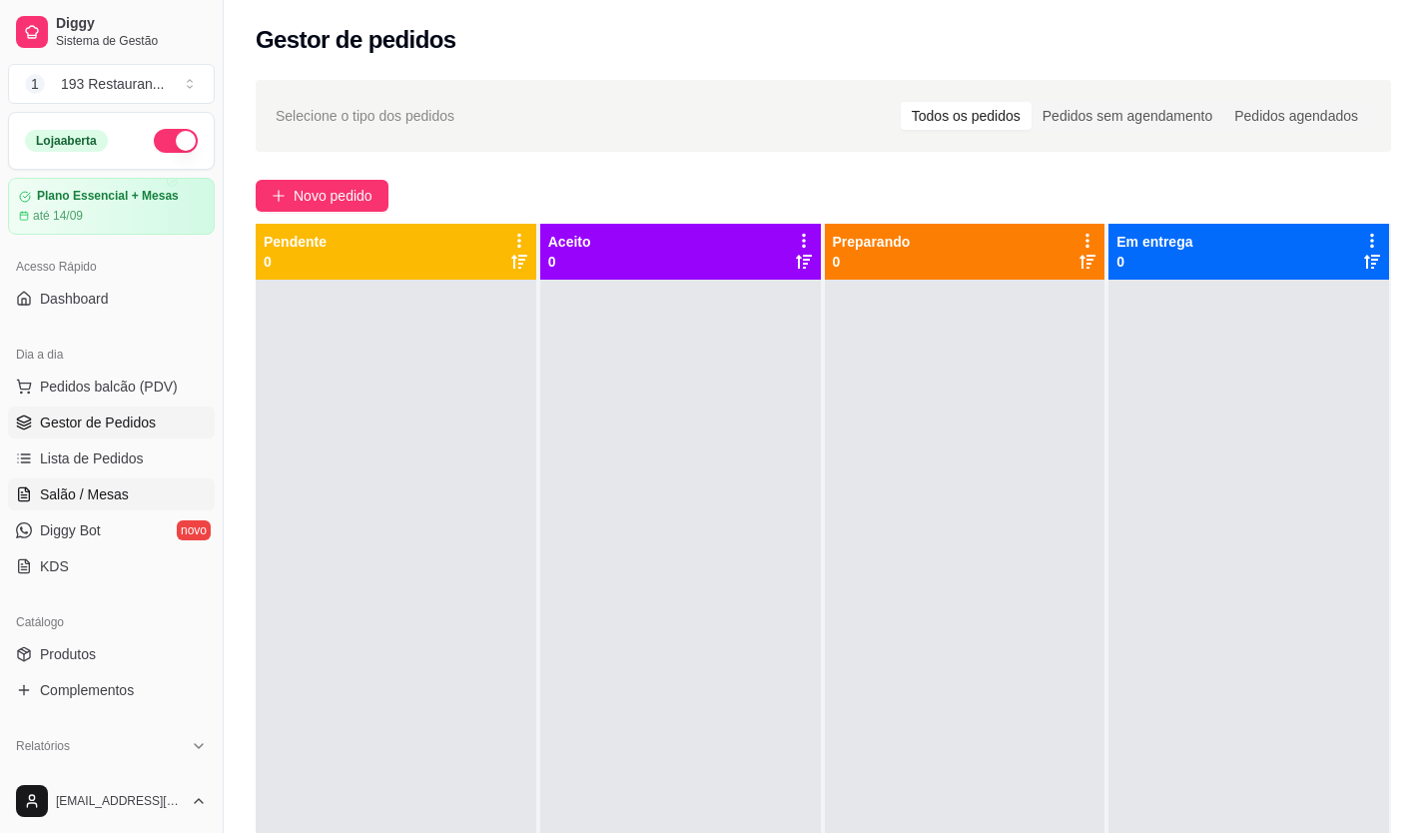
click at [94, 499] on span "Salão / Mesas" at bounding box center [84, 494] width 89 height 20
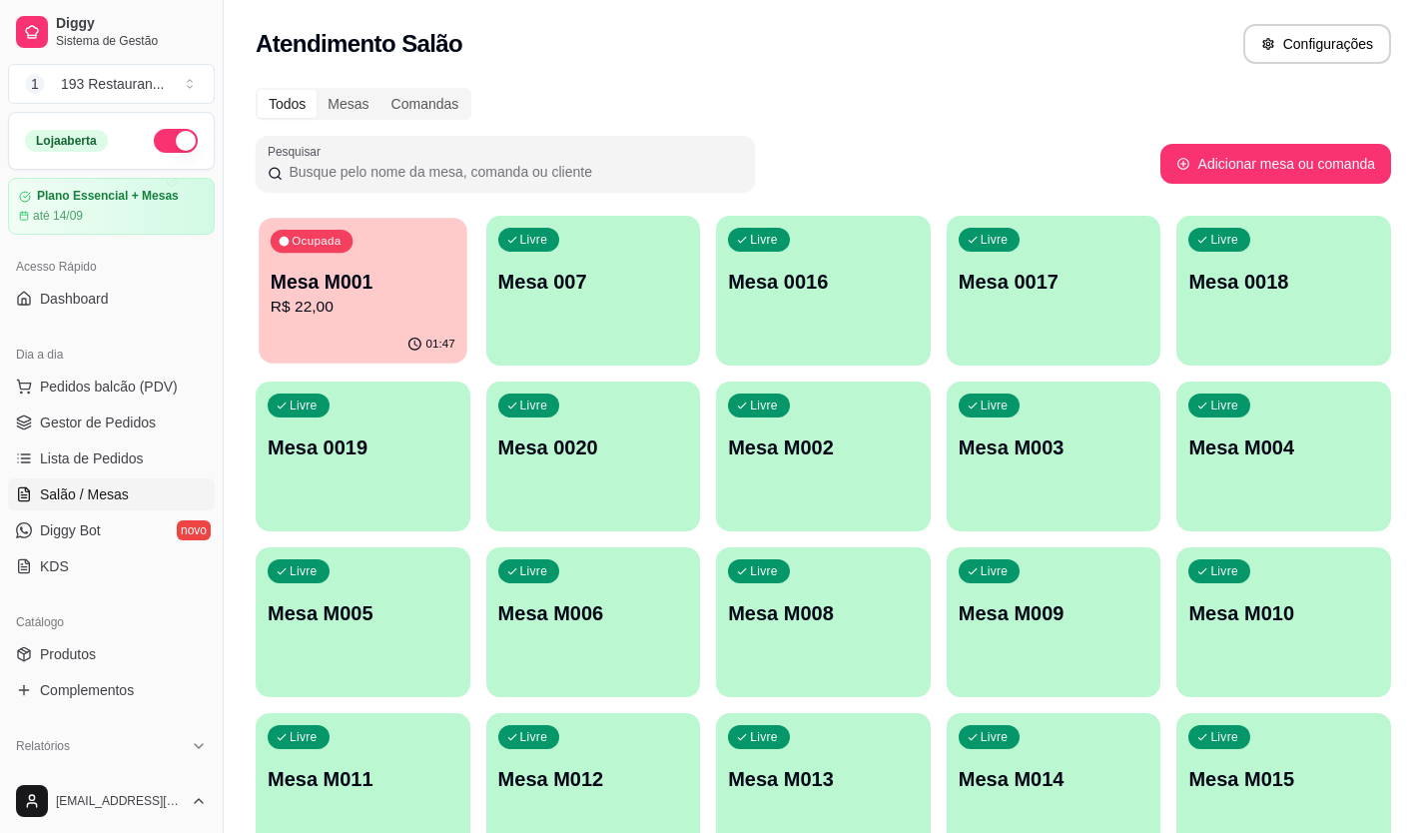
click at [418, 329] on div "01:47" at bounding box center [363, 345] width 208 height 38
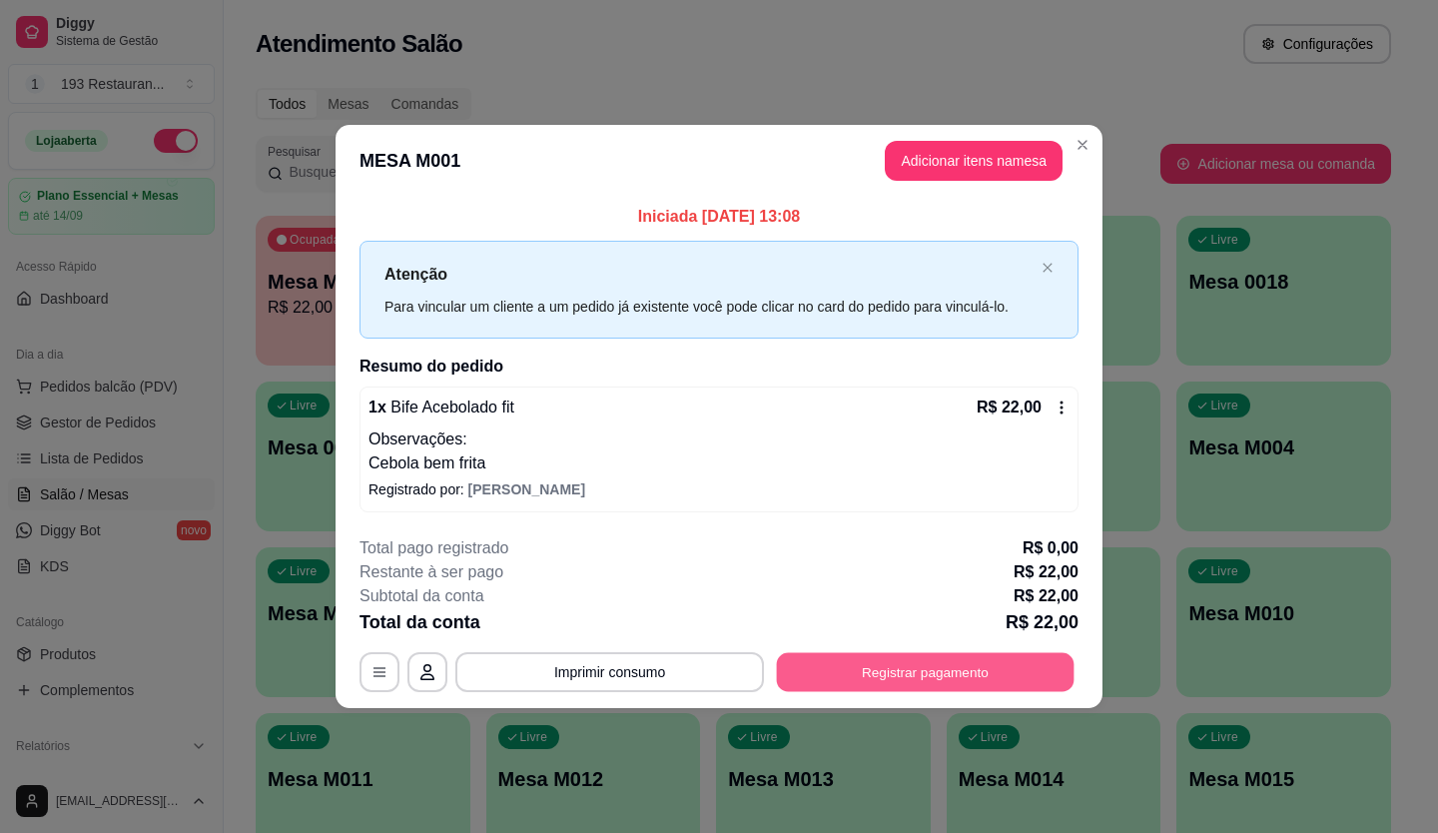
click at [887, 659] on button "Registrar pagamento" at bounding box center [926, 671] width 298 height 39
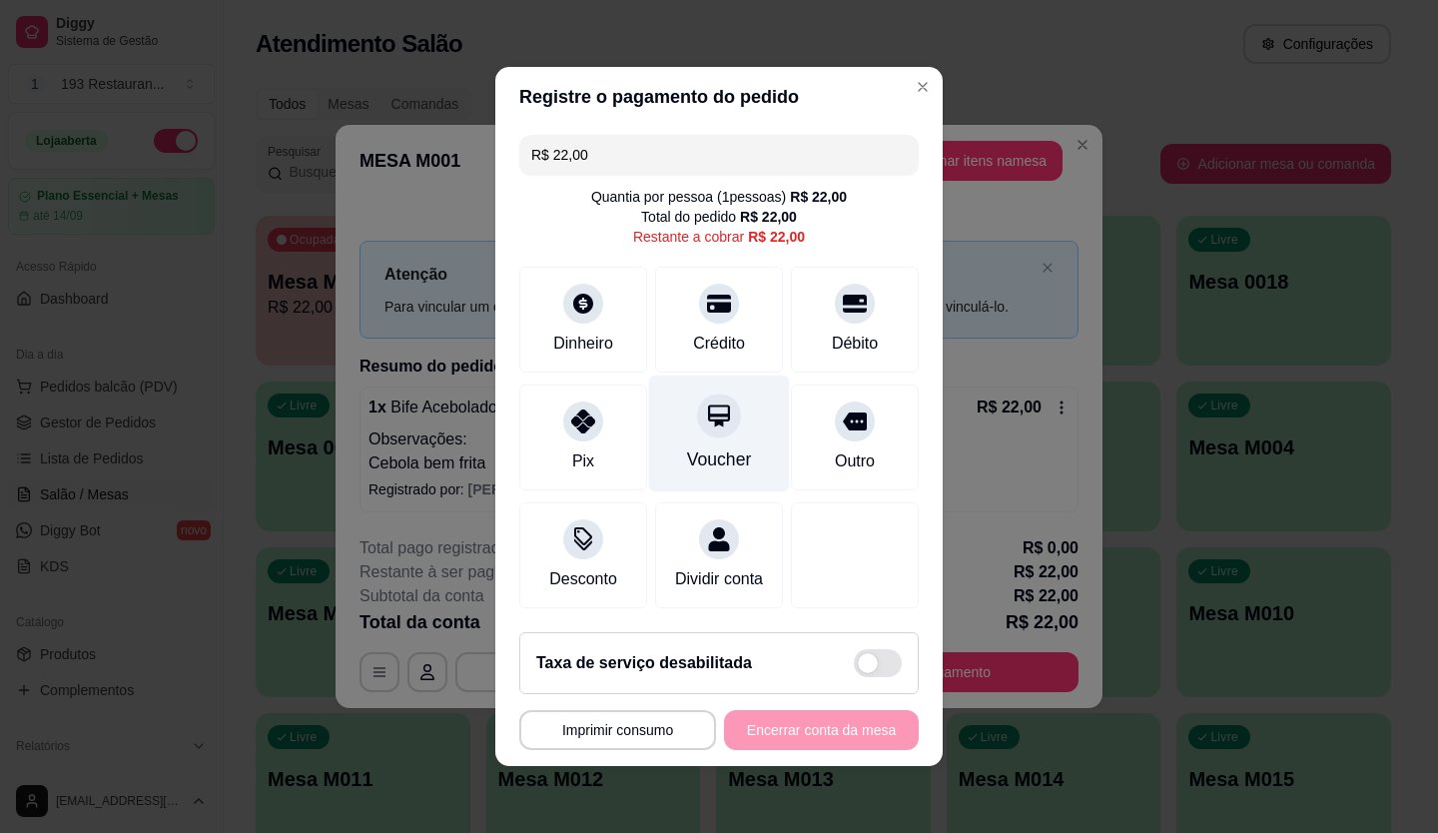
drag, startPoint x: 695, startPoint y: 424, endPoint x: 684, endPoint y: 427, distance: 11.4
click at [697, 419] on div at bounding box center [719, 415] width 44 height 44
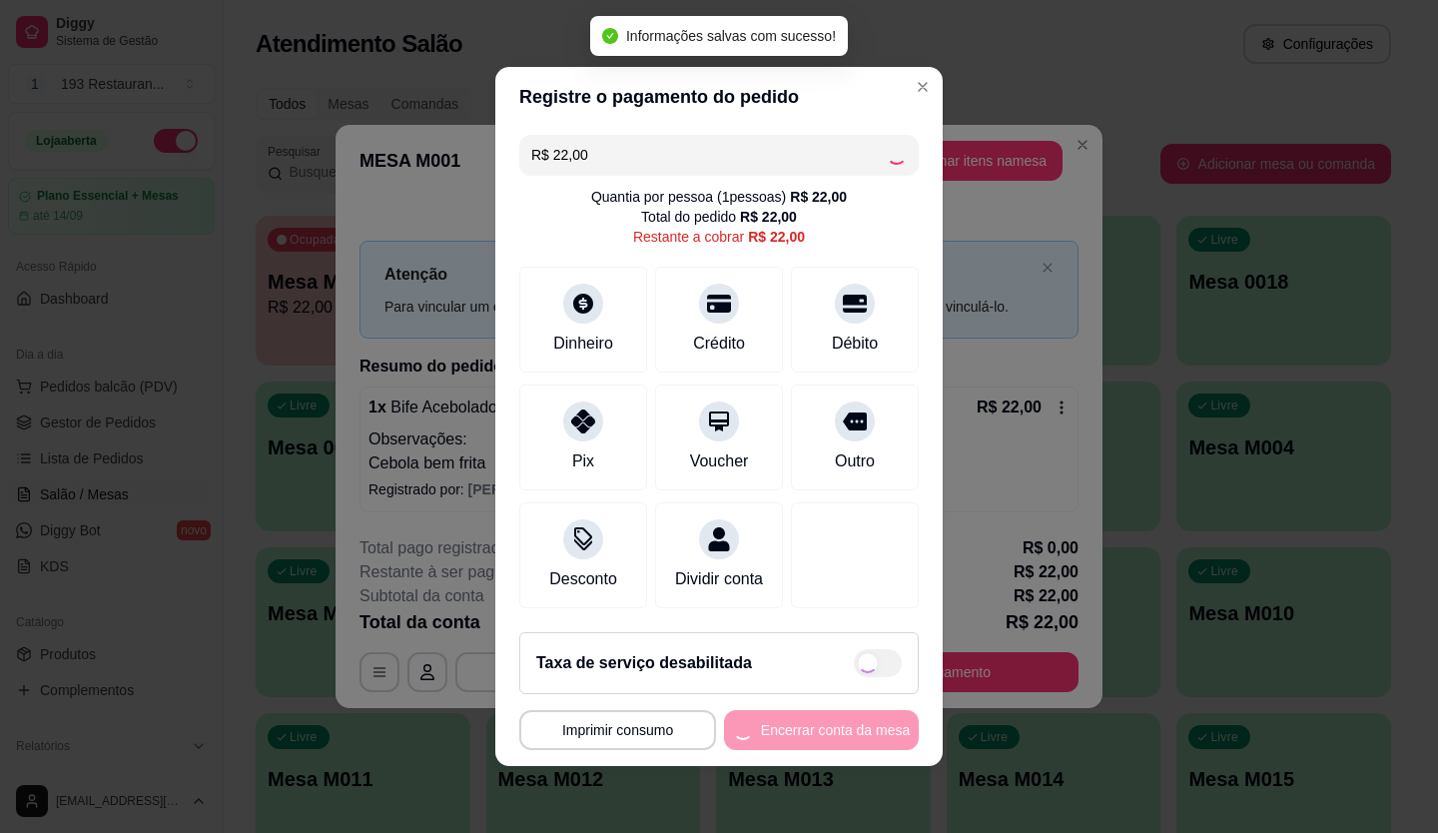
type input "R$ 0,00"
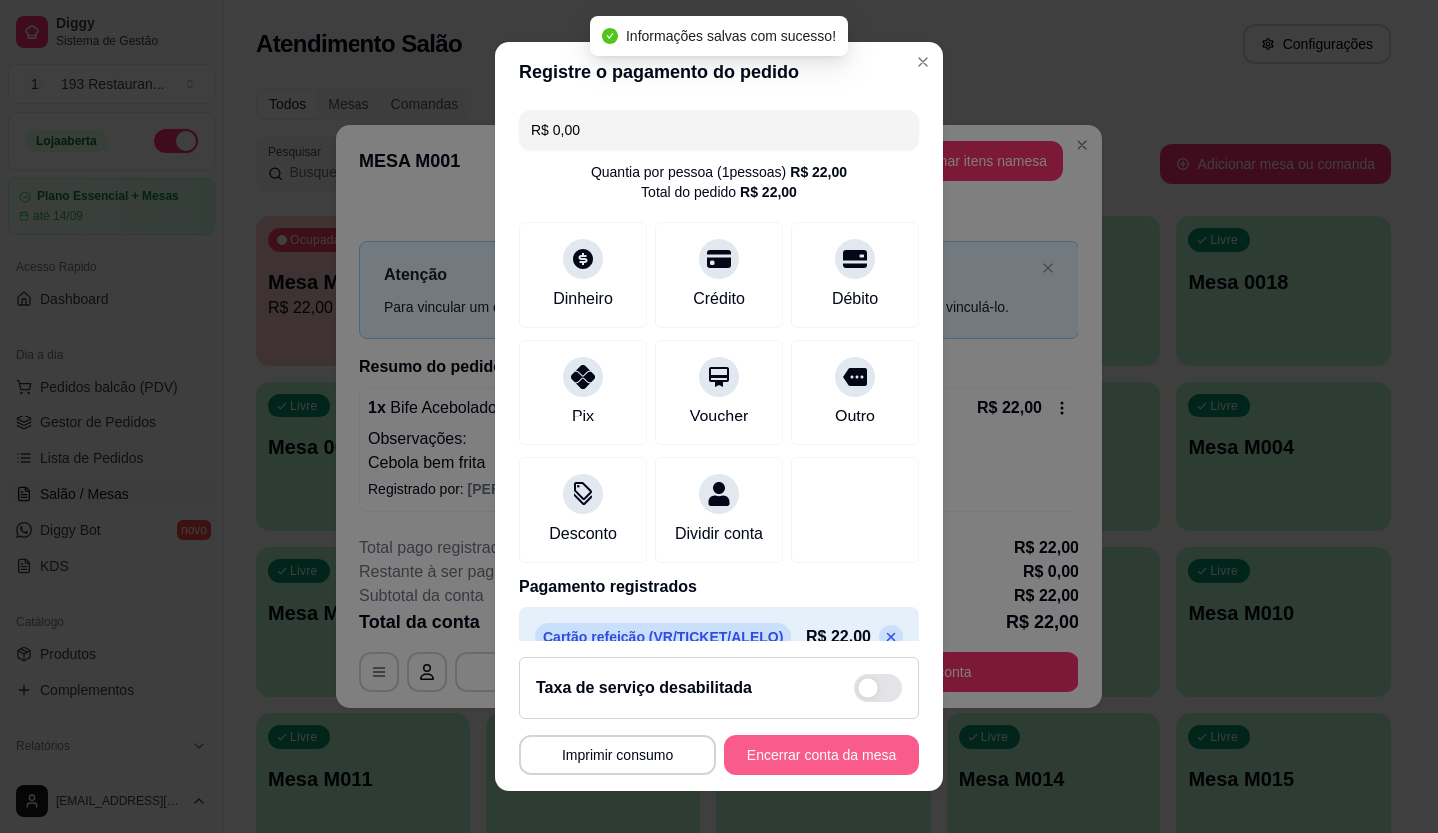
click at [838, 768] on button "Encerrar conta da mesa" at bounding box center [821, 755] width 195 height 40
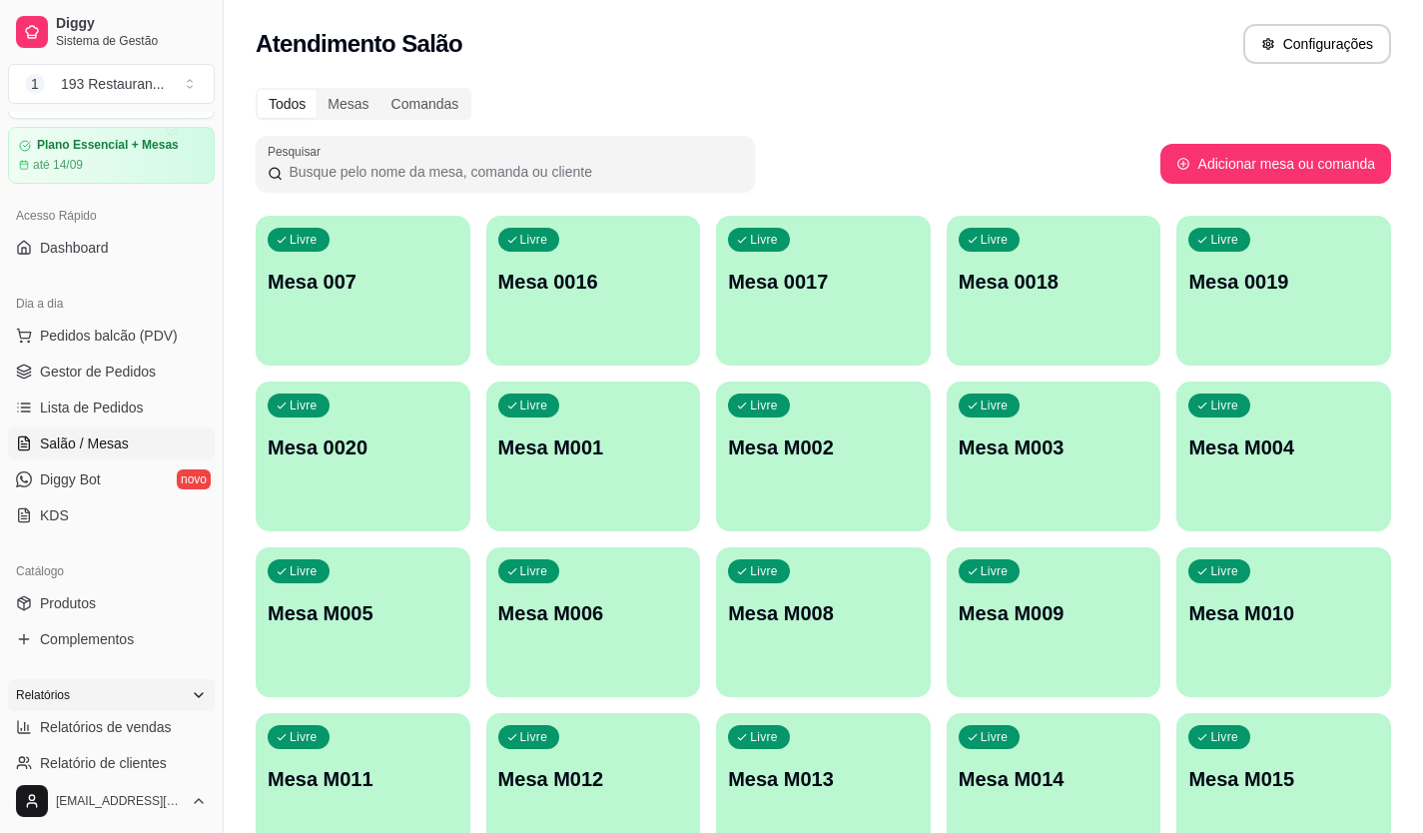
scroll to position [100, 0]
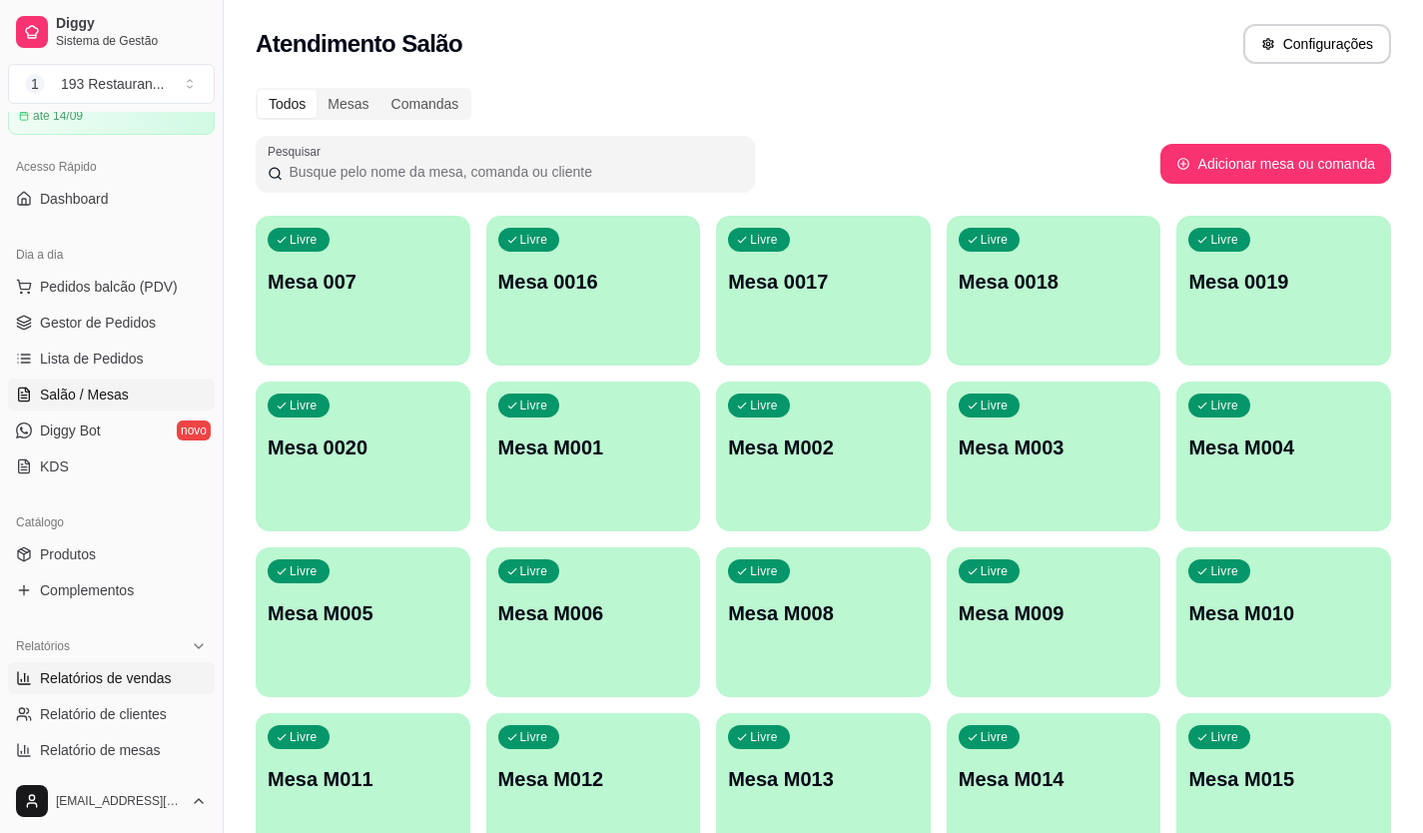
click at [68, 684] on span "Relatórios de vendas" at bounding box center [106, 678] width 132 height 20
select select "ALL"
select select "0"
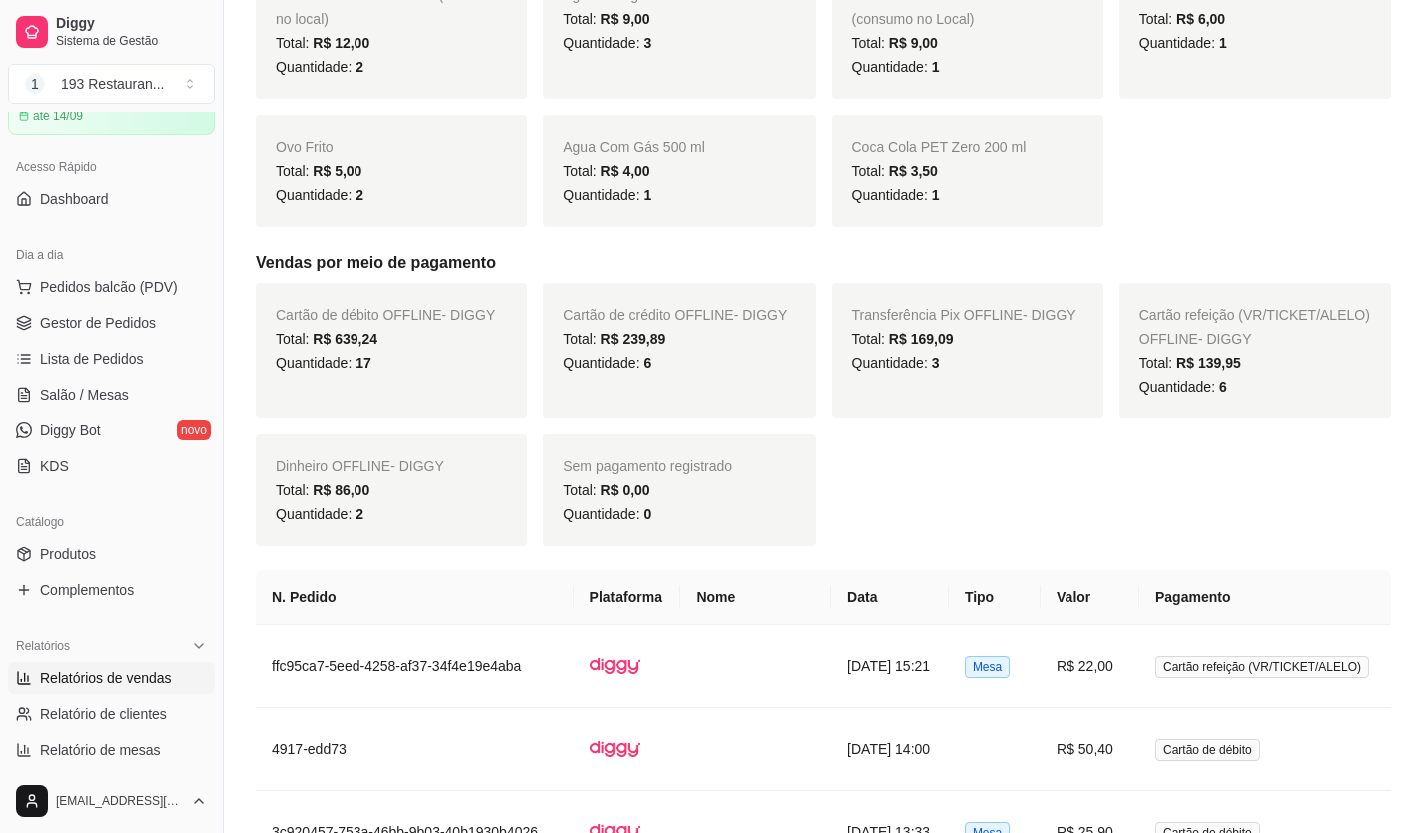
scroll to position [1298, 0]
